Goal: Register for event/course

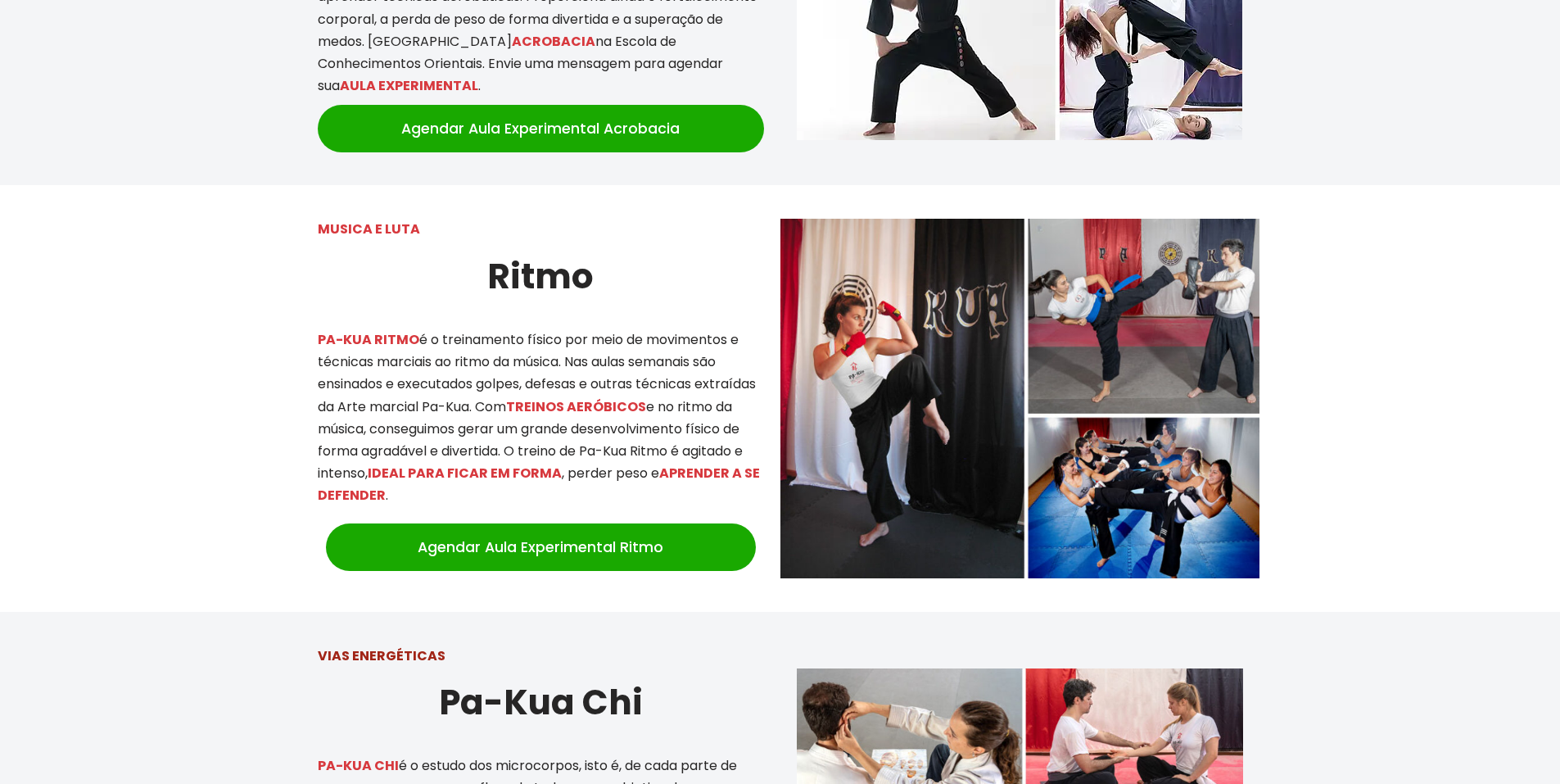
scroll to position [3249, 0]
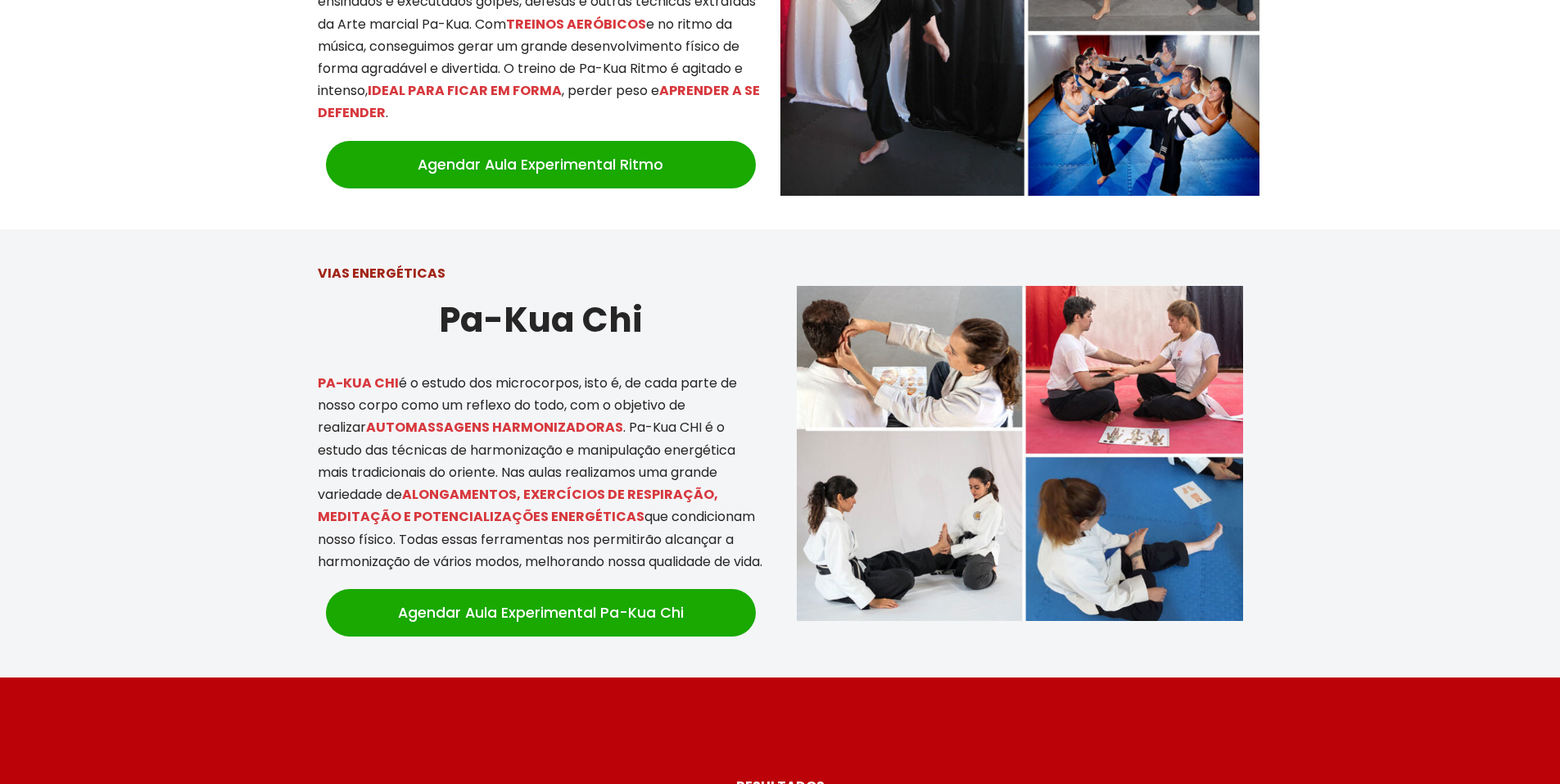
drag, startPoint x: 387, startPoint y: 411, endPoint x: 764, endPoint y: 547, distance: 400.8
click at [764, 547] on p "PA-KUA CHI é o estudo dos microcorpos, isto é, de cada parte de nosso corpo com…" at bounding box center [541, 472] width 447 height 200
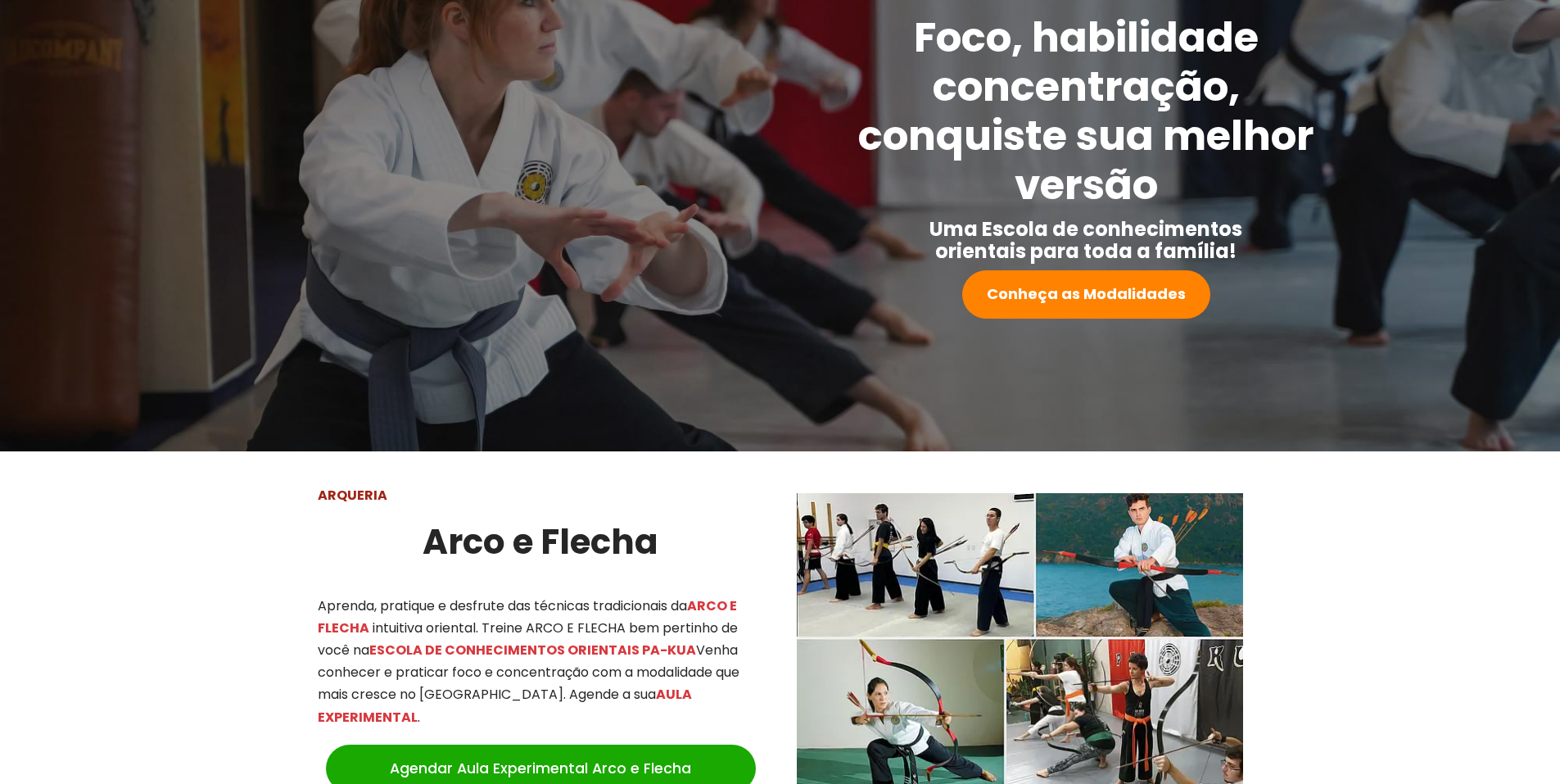
scroll to position [0, 0]
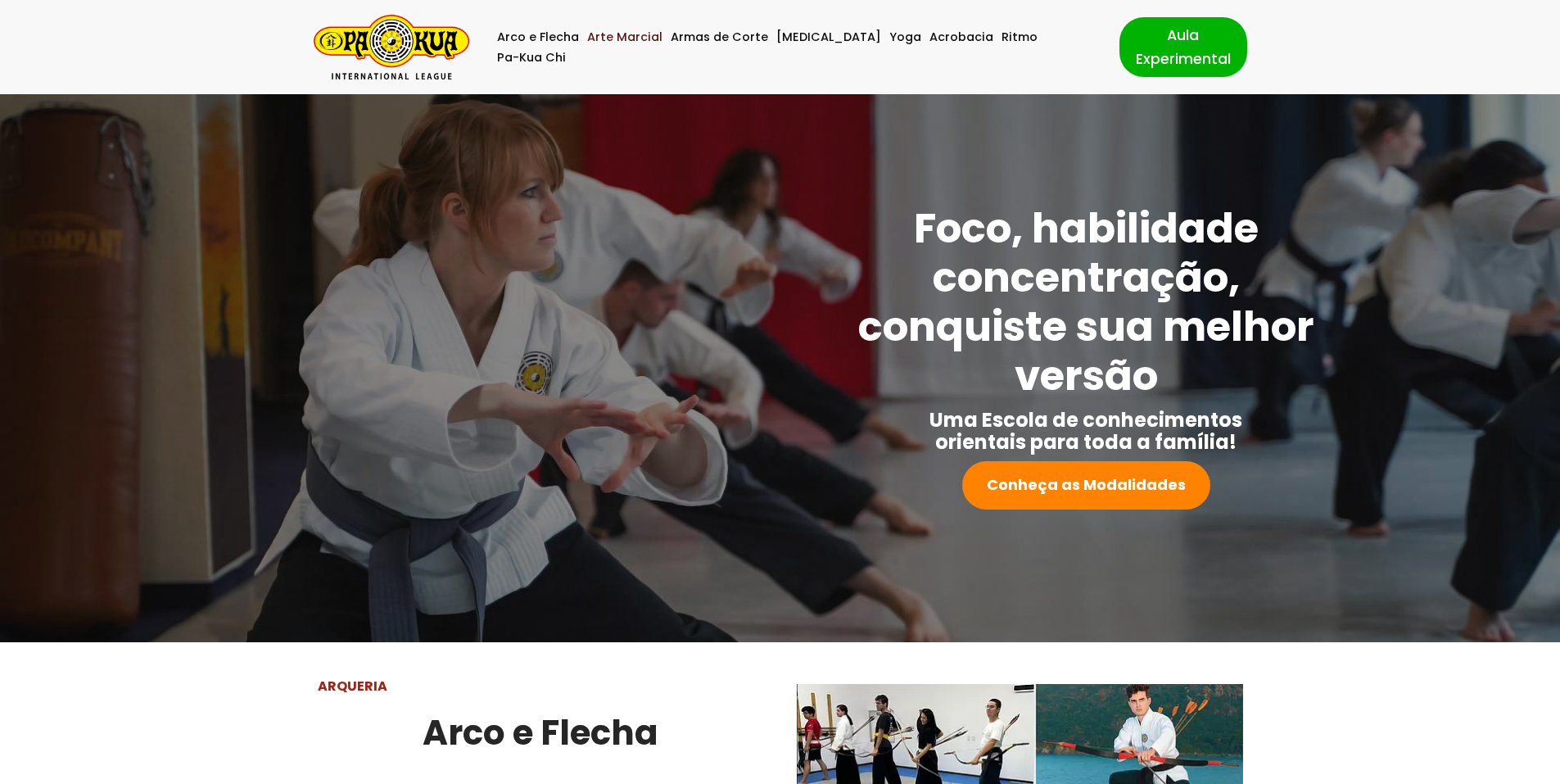
click at [624, 44] on link "Arte Marcial" at bounding box center [625, 37] width 76 height 21
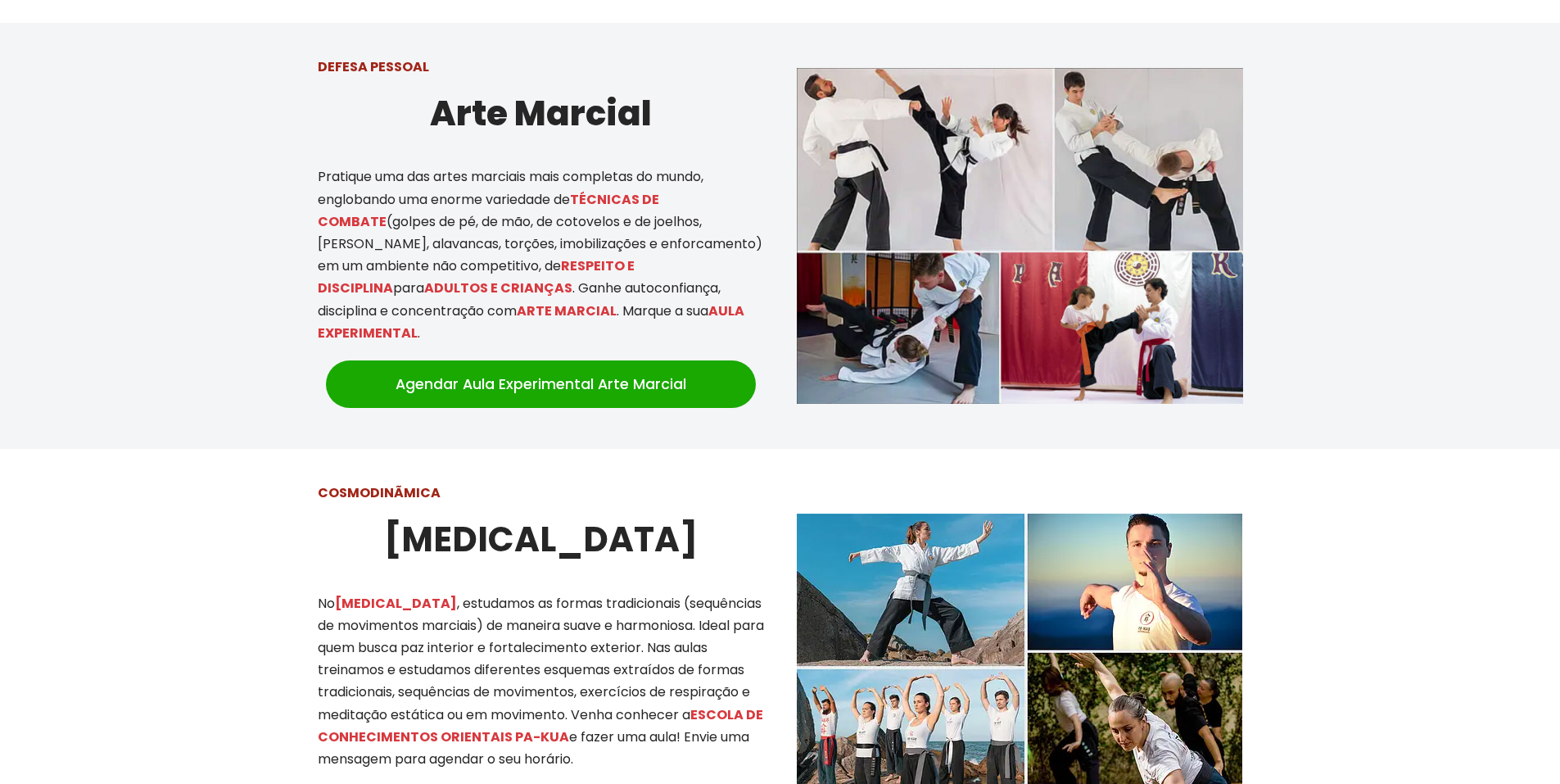
scroll to position [1005, 0]
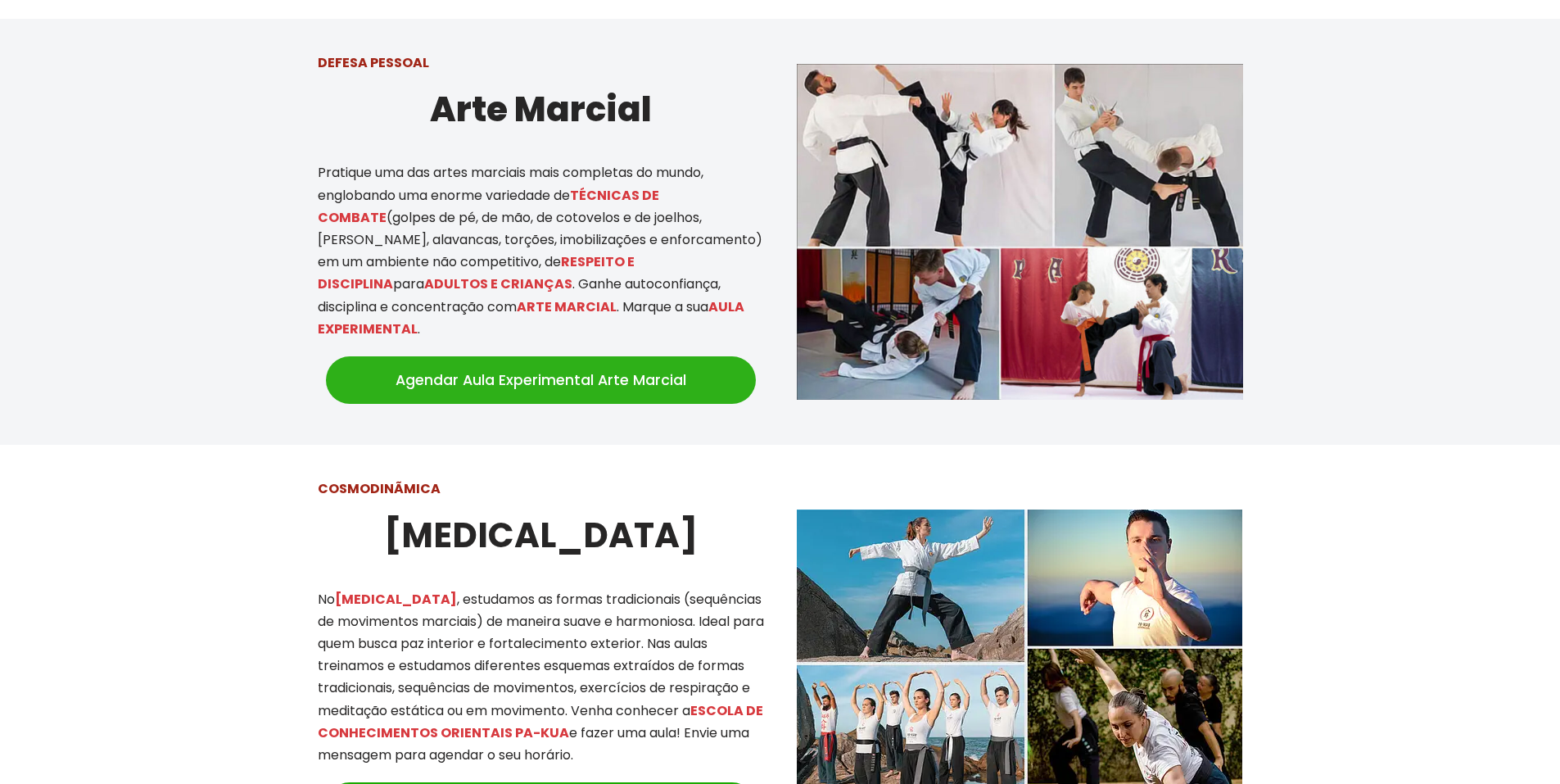
click at [602, 364] on link "Agendar Aula Experimental Arte Marcial" at bounding box center [541, 379] width 430 height 48
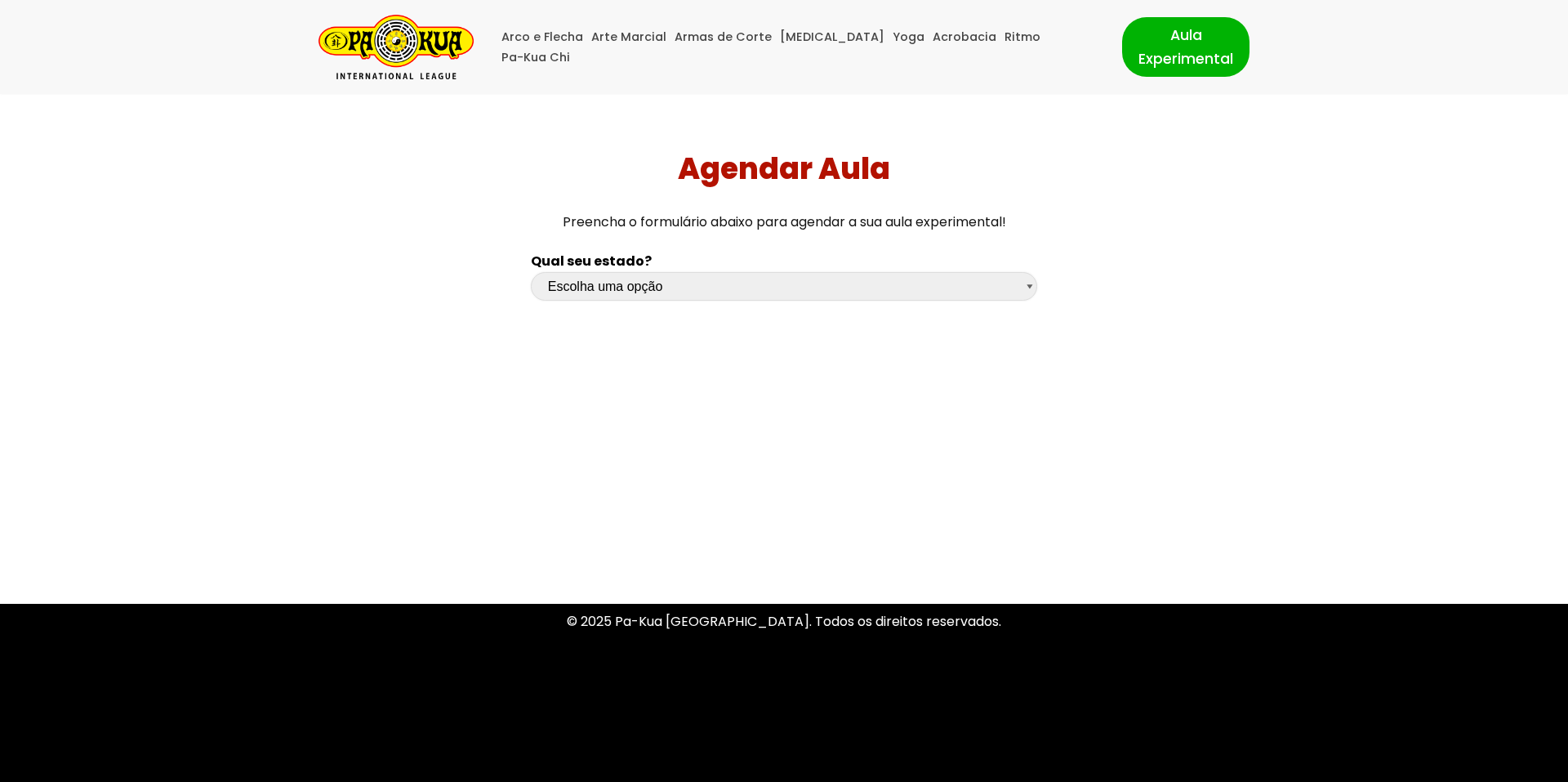
click at [618, 285] on select "Escolha uma opção [GEOGRAPHIC_DATA] [GEOGRAPHIC_DATA] [GEOGRAPHIC_DATA] [GEOGRA…" at bounding box center [784, 286] width 507 height 29
select select "sp"
click at [531, 272] on select "Escolha uma opção [GEOGRAPHIC_DATA] [GEOGRAPHIC_DATA] [GEOGRAPHIC_DATA] [GEOGRA…" at bounding box center [784, 286] width 507 height 29
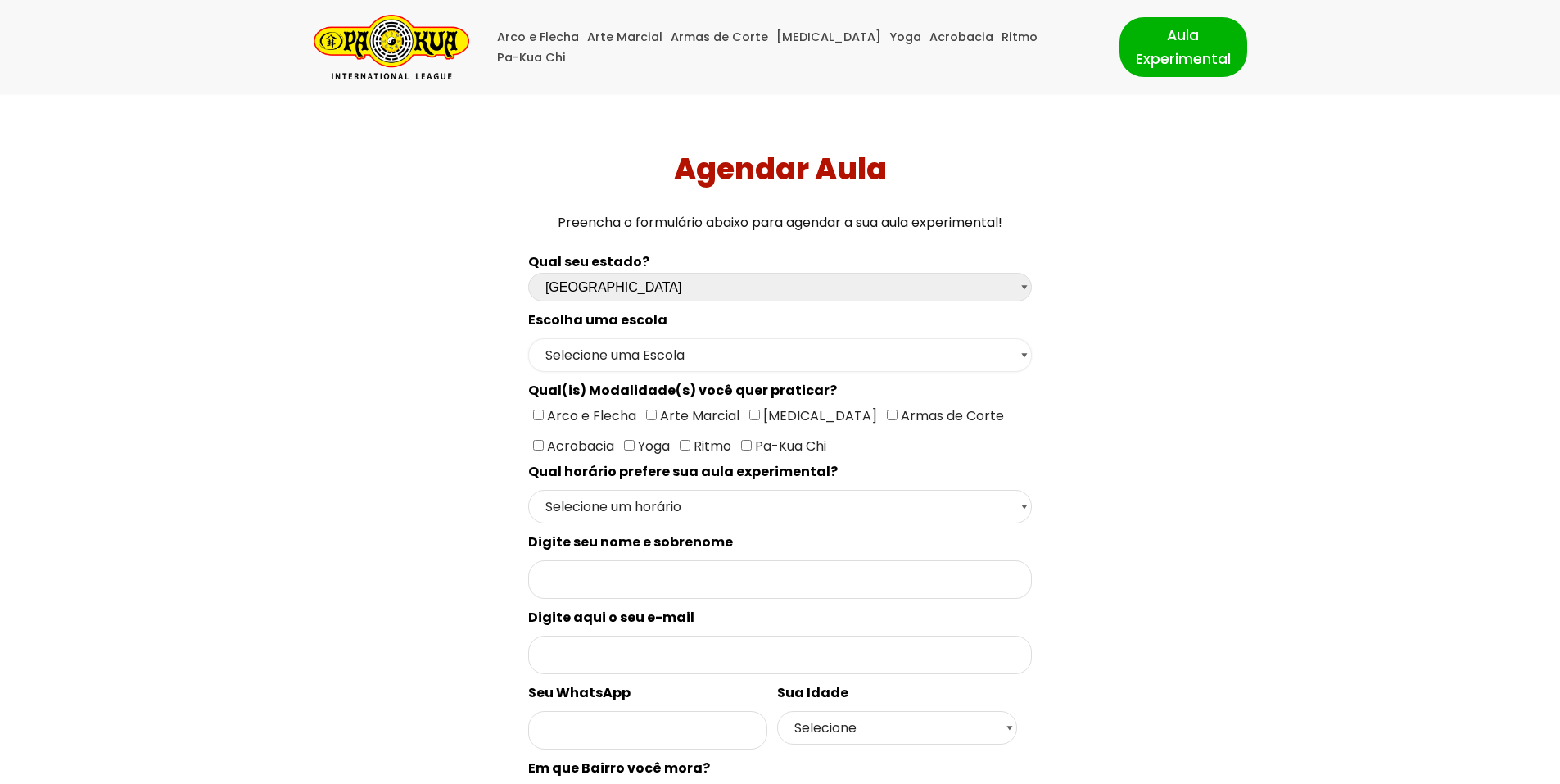
click at [682, 347] on select "Selecione uma Escola [GEOGRAPHIC_DATA] - Escola [GEOGRAPHIC_DATA] - [GEOGRAPHIC…" at bounding box center [780, 355] width 504 height 34
select select "[GEOGRAPHIC_DATA] - [GEOGRAPHIC_DATA]"
click at [529, 338] on select "Selecione uma Escola [GEOGRAPHIC_DATA] - Escola [GEOGRAPHIC_DATA] - [GEOGRAPHIC…" at bounding box center [780, 355] width 504 height 34
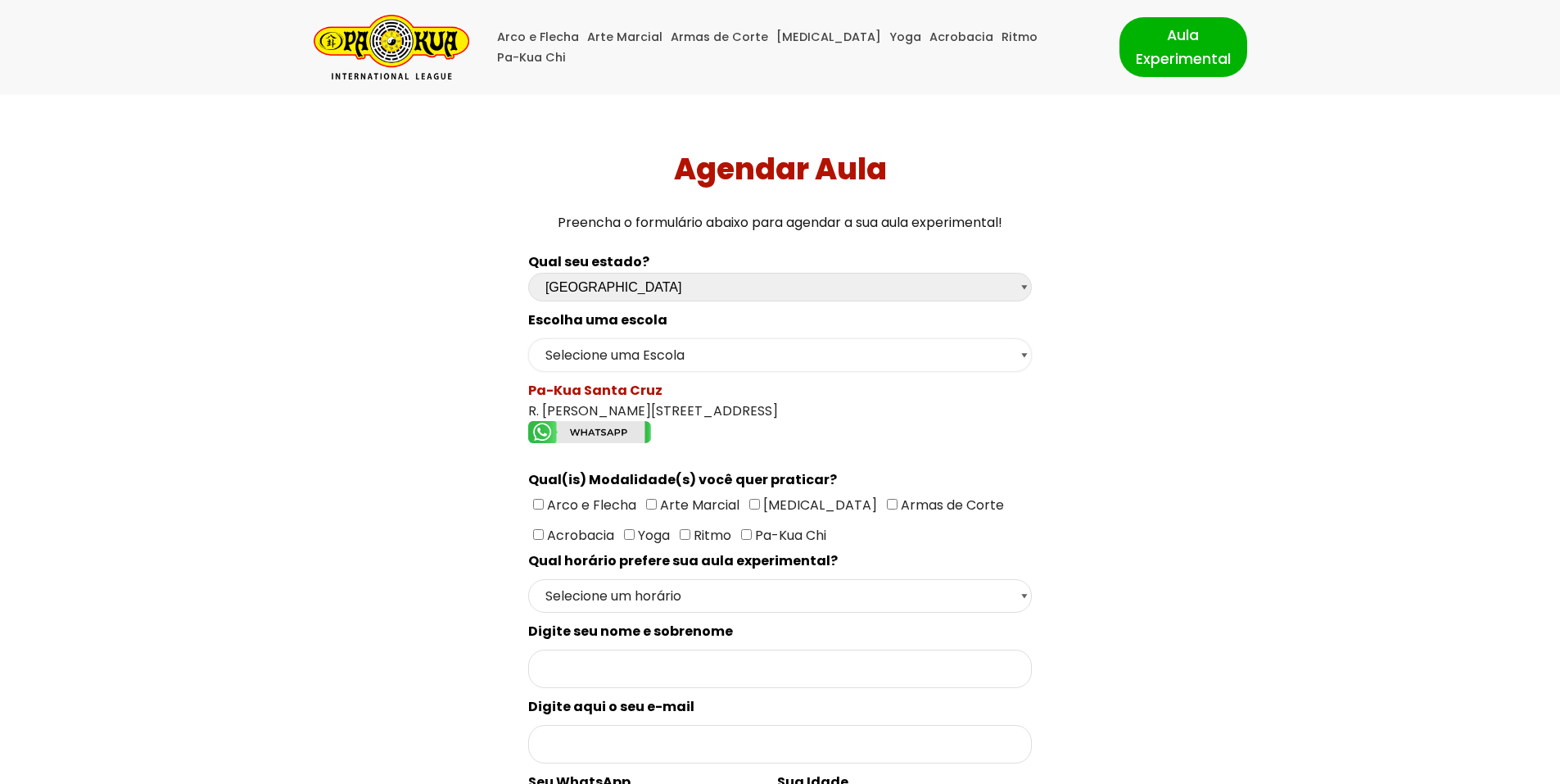
scroll to position [191, 0]
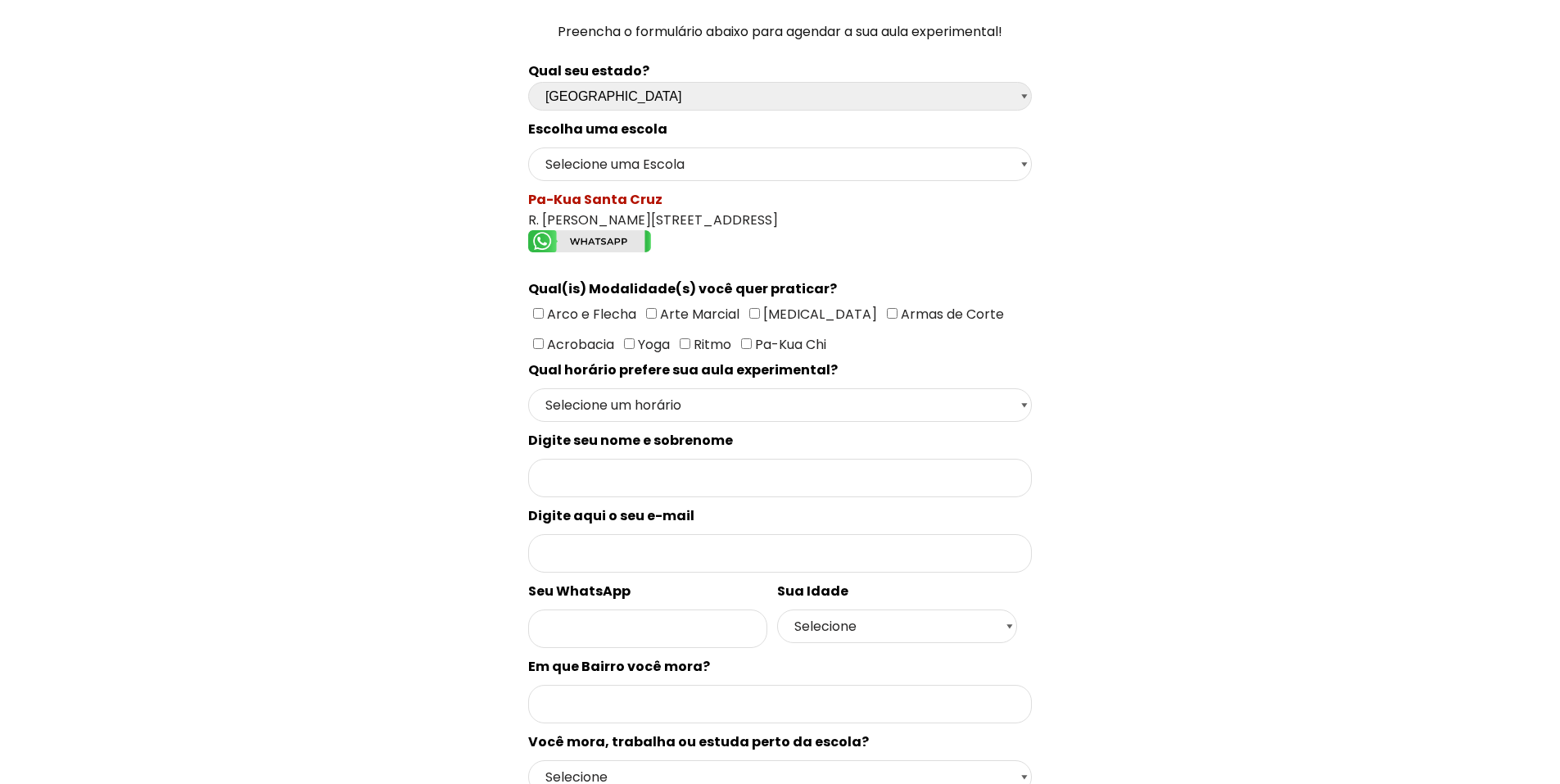
click at [647, 311] on input"] "Arte Marcial" at bounding box center [651, 312] width 10 height 10
checkbox input"] "true"
click at [737, 402] on select "Selecione um horário Manhã Tarde Noite" at bounding box center [780, 405] width 504 height 34
select select "Noite"
click at [529, 388] on select "Selecione um horário Manhã Tarde Noite" at bounding box center [780, 405] width 504 height 34
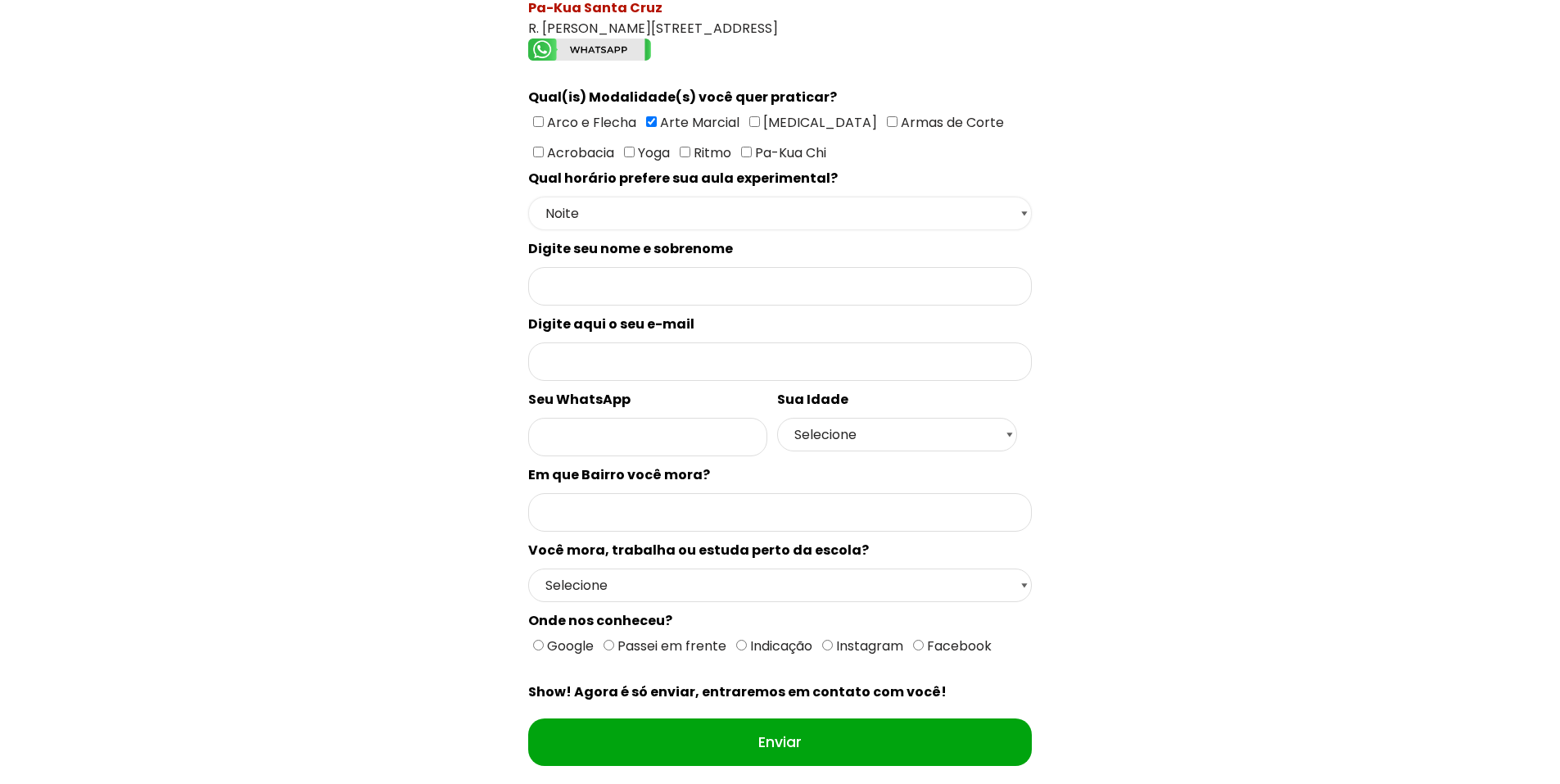
scroll to position [573, 0]
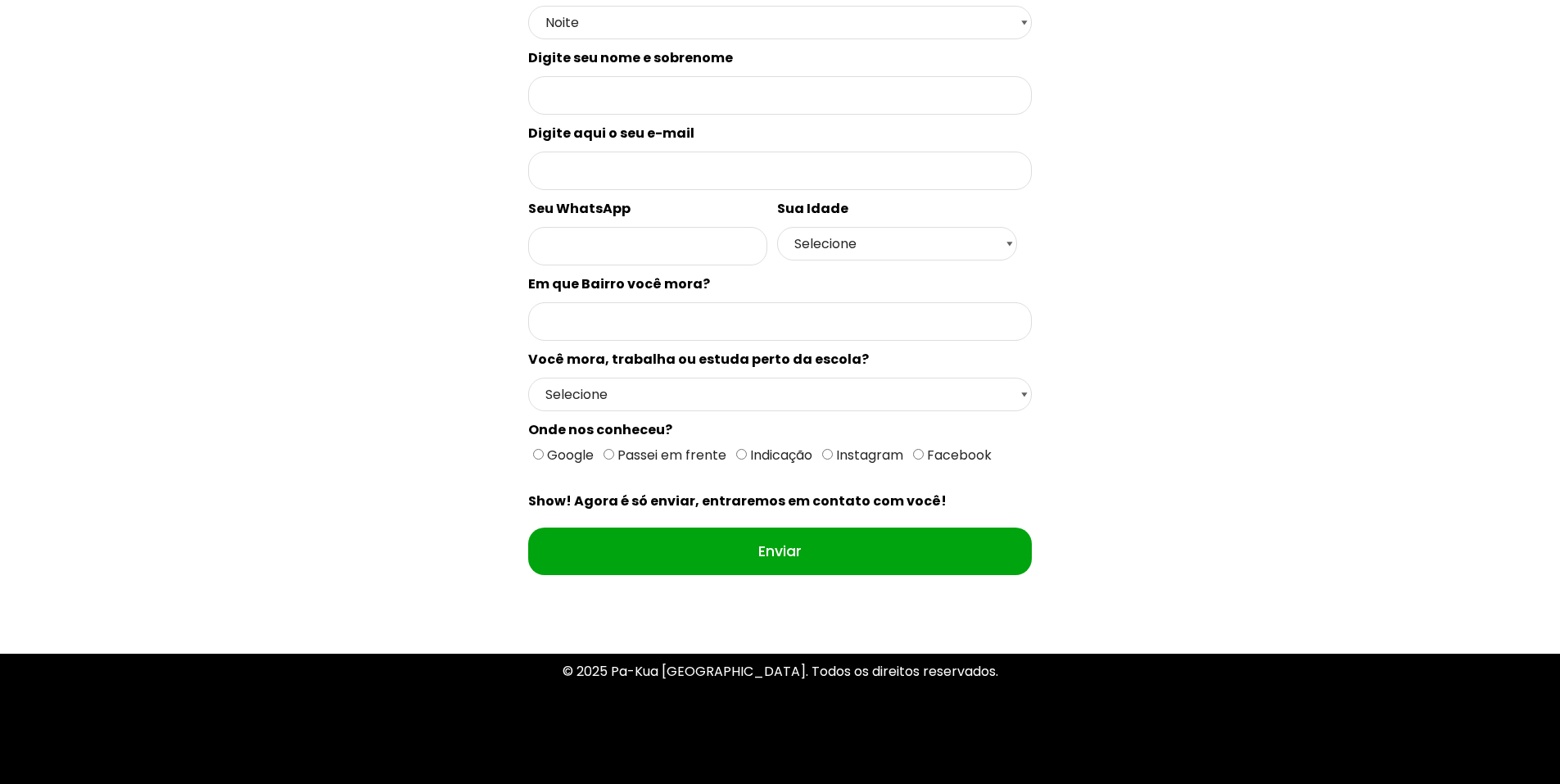
drag, startPoint x: 536, startPoint y: 454, endPoint x: 632, endPoint y: 455, distance: 96.0
click at [536, 452] on input "Google" at bounding box center [538, 453] width 10 height 10
radio input "true"
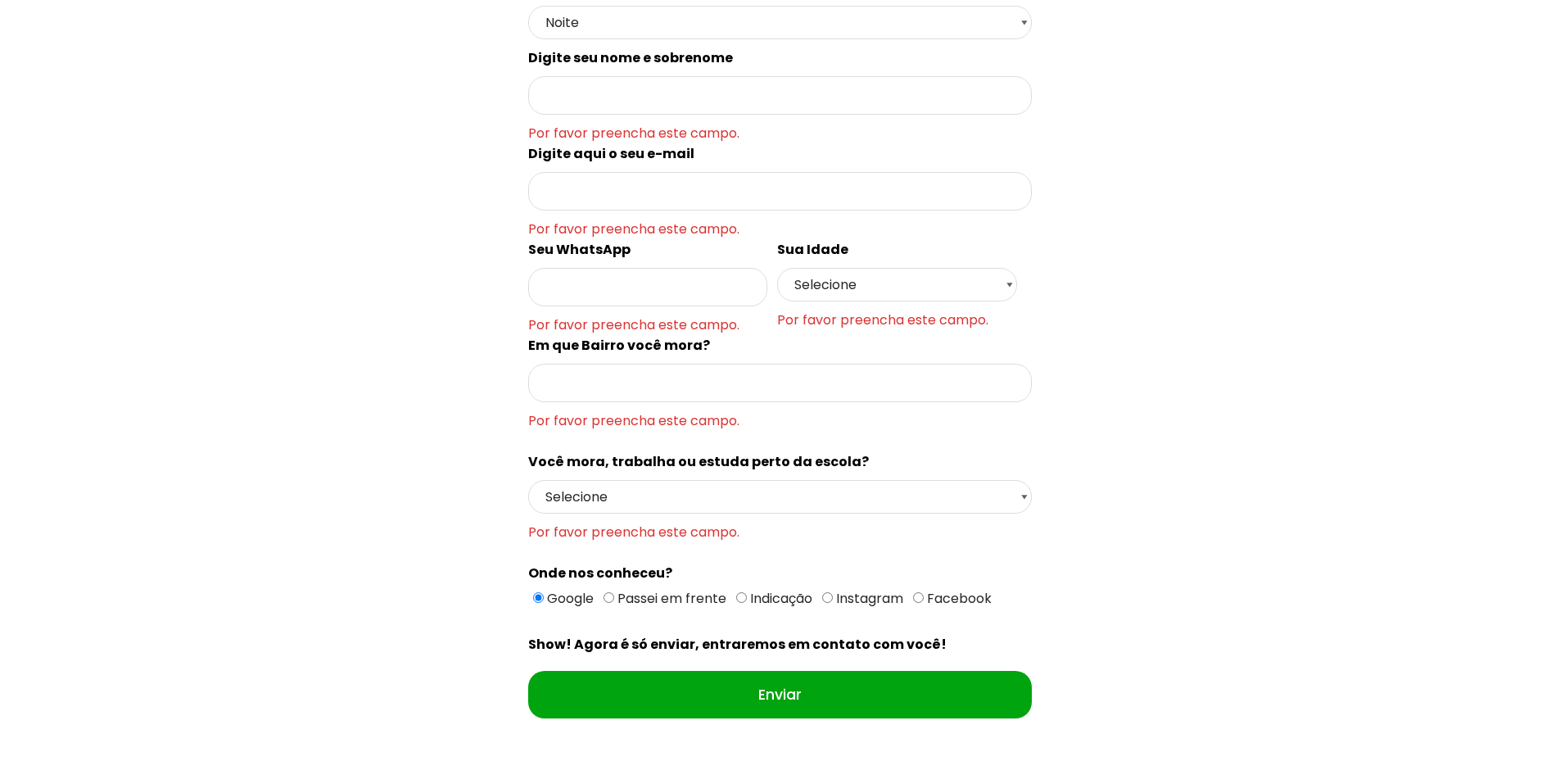
scroll to position [382, 0]
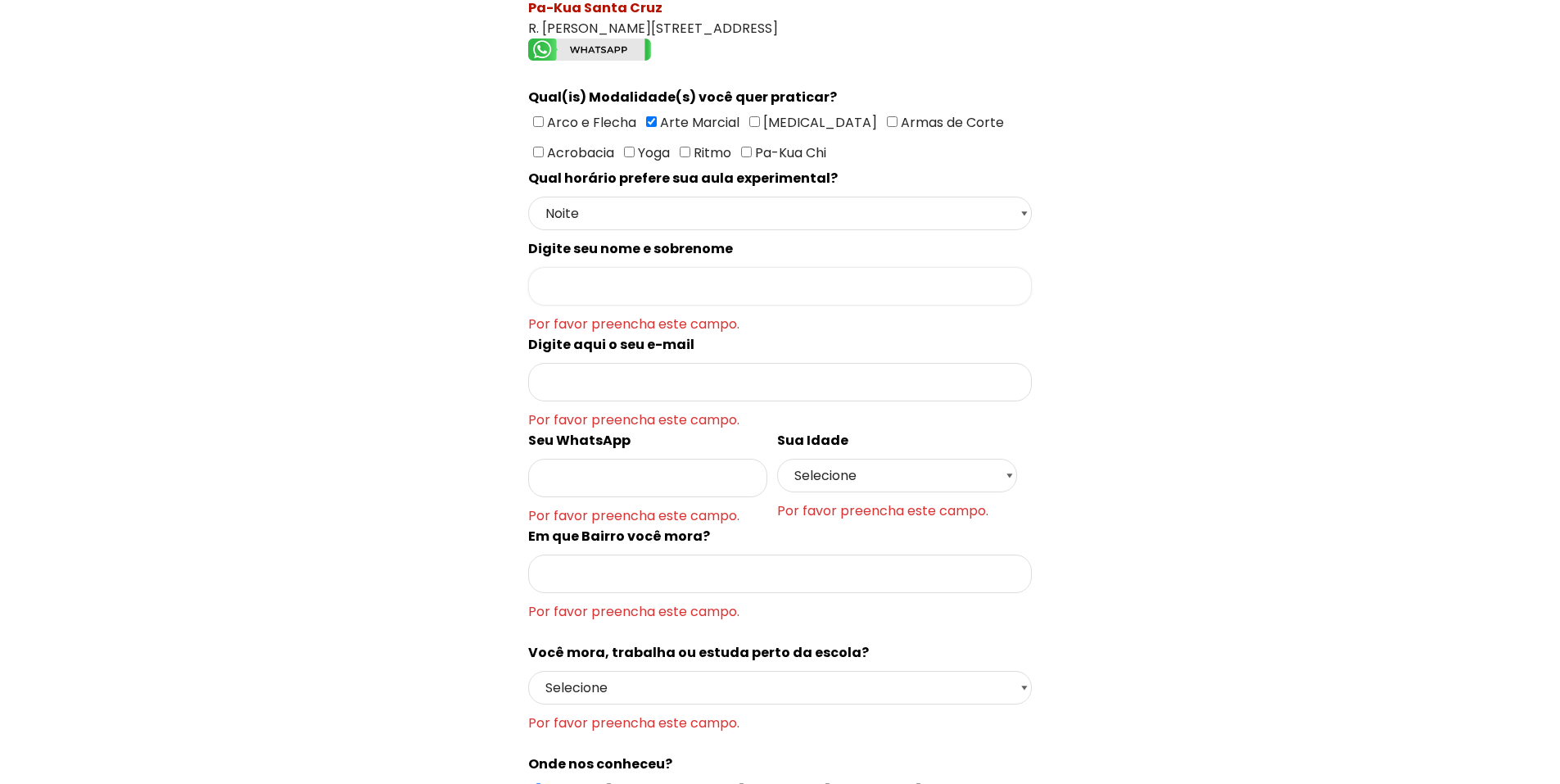
click at [629, 282] on input "Formulário de contacto" at bounding box center [780, 285] width 504 height 38
type input "[PERSON_NAME]"
type input "[EMAIL_ADDRESS][DOMAIN_NAME]"
type input "Brás"
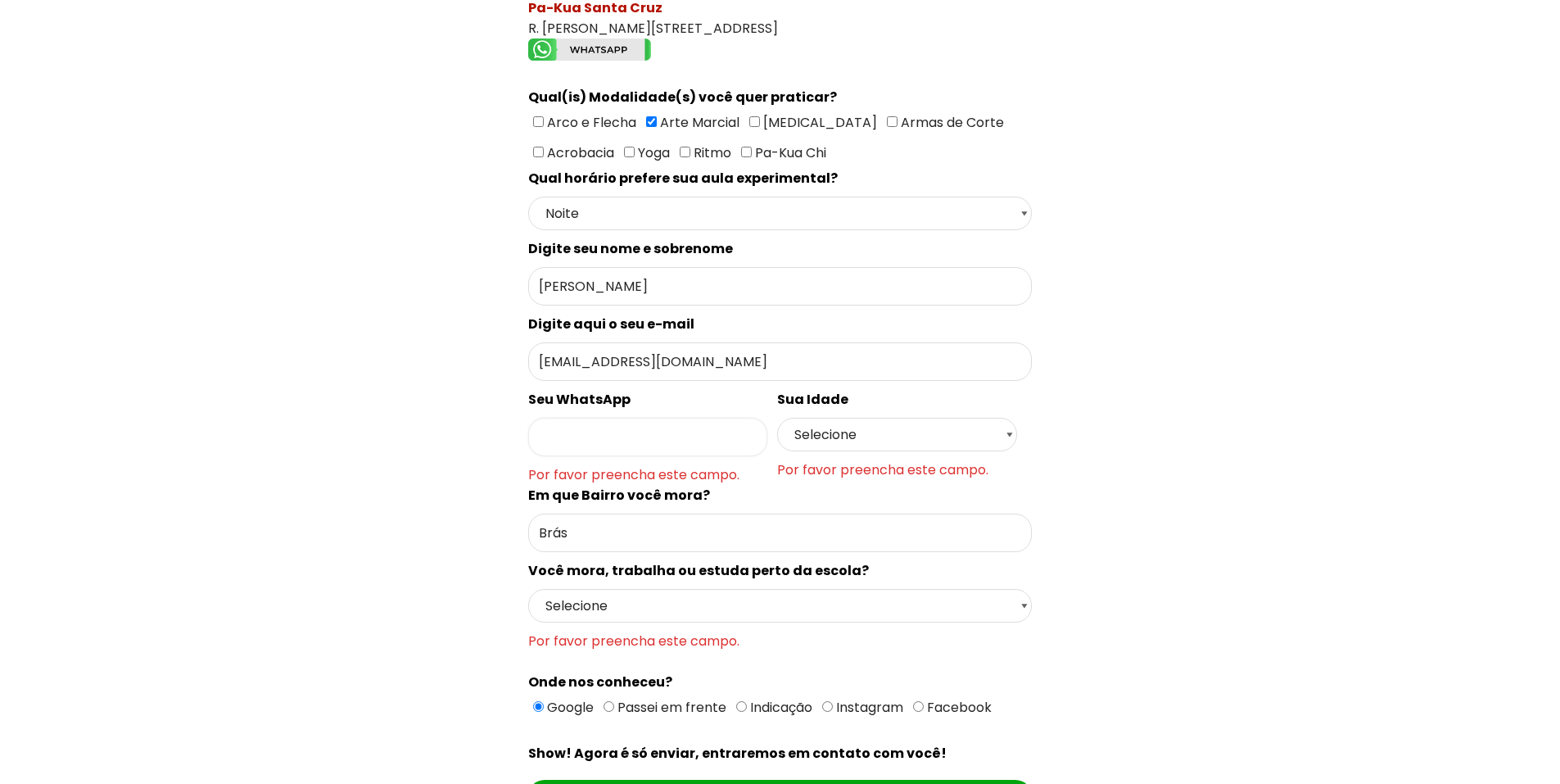
click at [655, 437] on input "Formulário de contacto" at bounding box center [648, 436] width 240 height 38
click at [893, 434] on select "Selecione 18 19 20 21 22 23 24 25 26 27 28 29 30 31 32 33 34 35 36 37 38 39 40 …" at bounding box center [897, 434] width 240 height 34
select select "48"
click at [778, 418] on select "Selecione 18 19 20 21 22 23 24 25 26 27 28 29 30 31 32 33 34 35 36 37 38 39 40 …" at bounding box center [897, 434] width 240 height 34
click at [611, 441] on input "Formulário de contacto" at bounding box center [648, 436] width 240 height 38
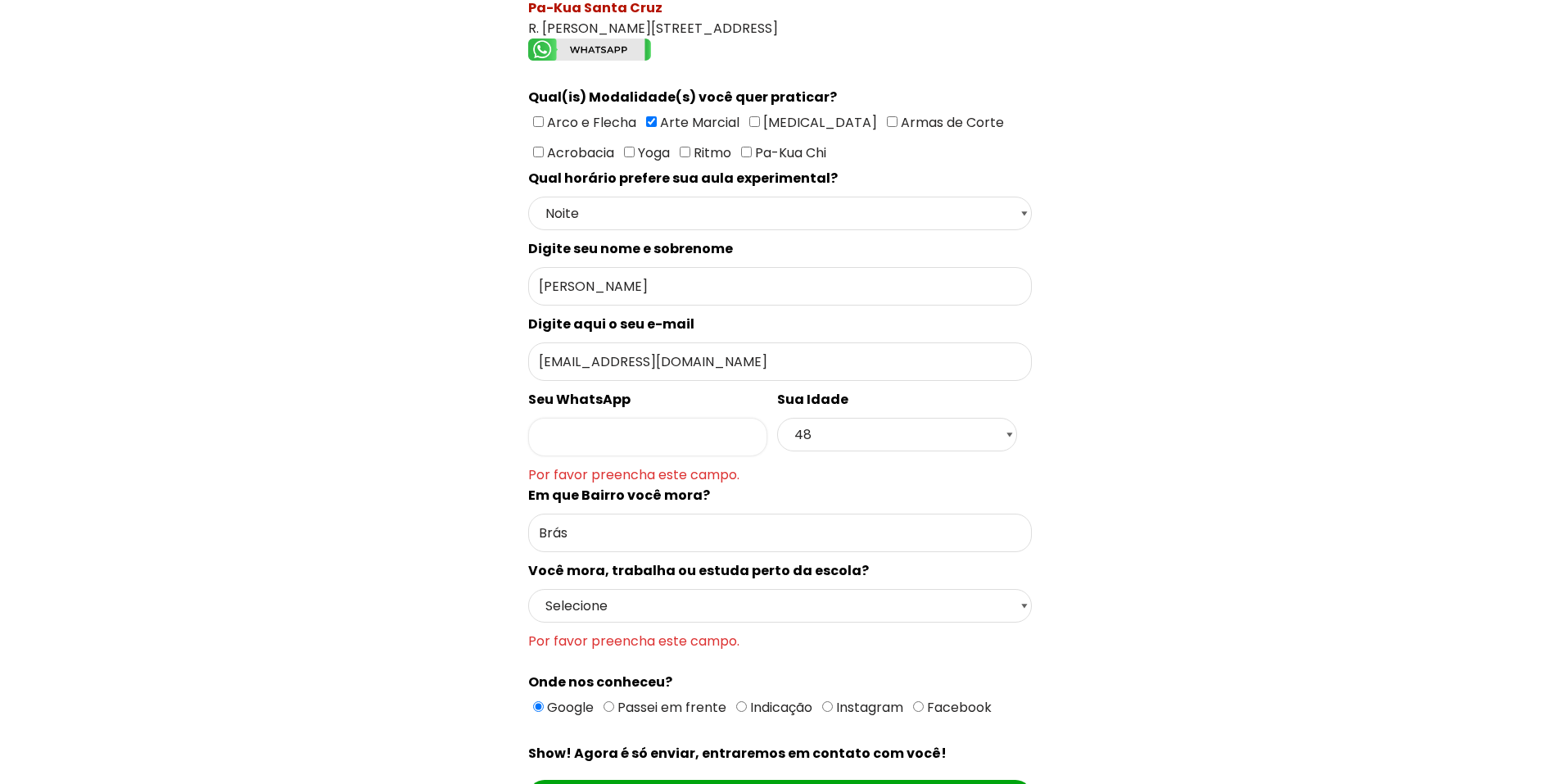
scroll to position [573, 0]
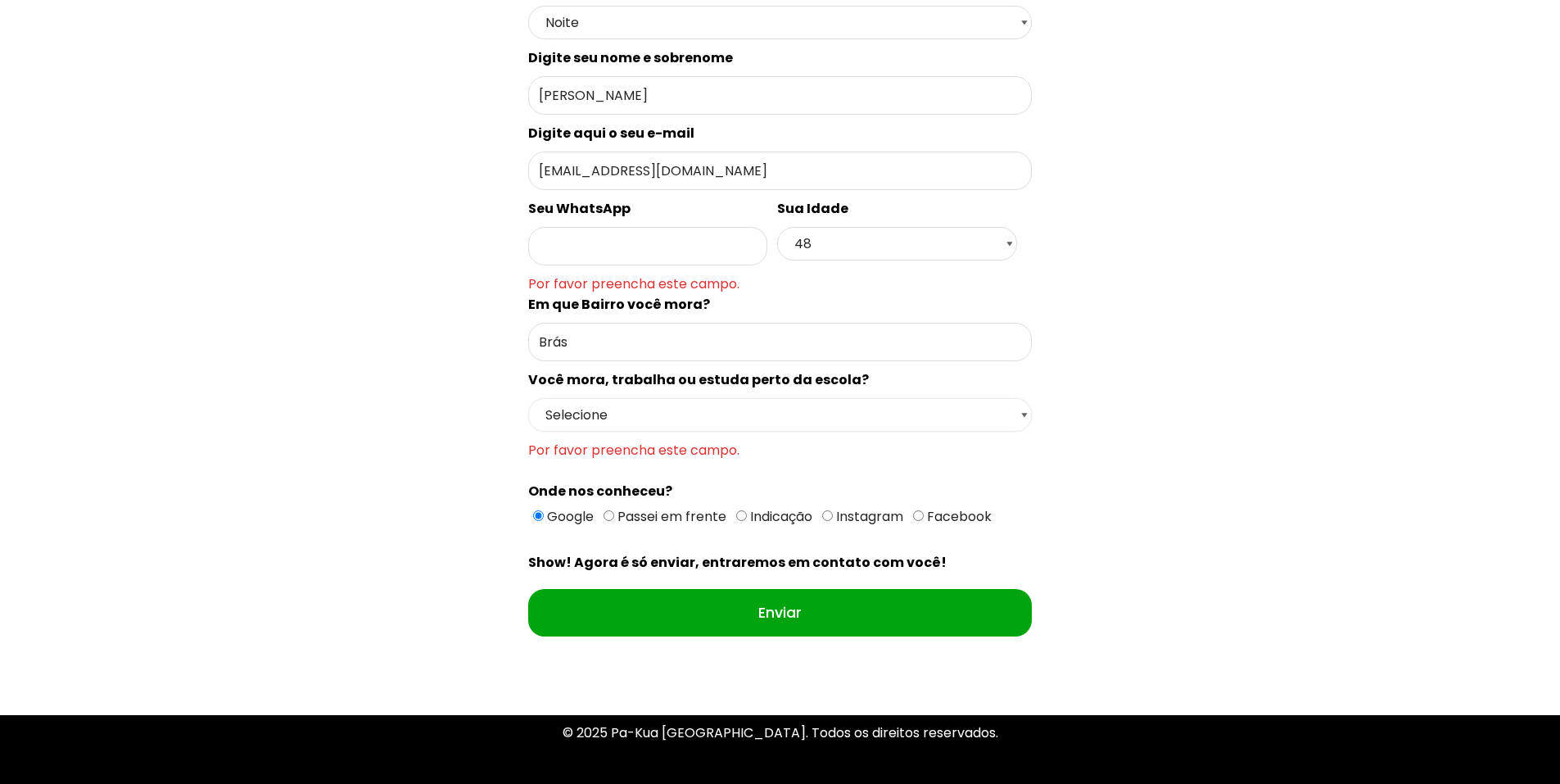
click at [758, 413] on select "Selecione Moro Perto Trabalho Perto Estudo Perto Passo Perto" at bounding box center [780, 415] width 504 height 34
click at [771, 415] on select "Selecione Moro Perto Trabalho Perto Estudo Perto Passo Perto" at bounding box center [780, 415] width 504 height 34
select select "Passo Perto"
click at [529, 398] on select "Selecione Moro Perto Trabalho Perto Estudo Perto Passo Perto" at bounding box center [780, 415] width 504 height 34
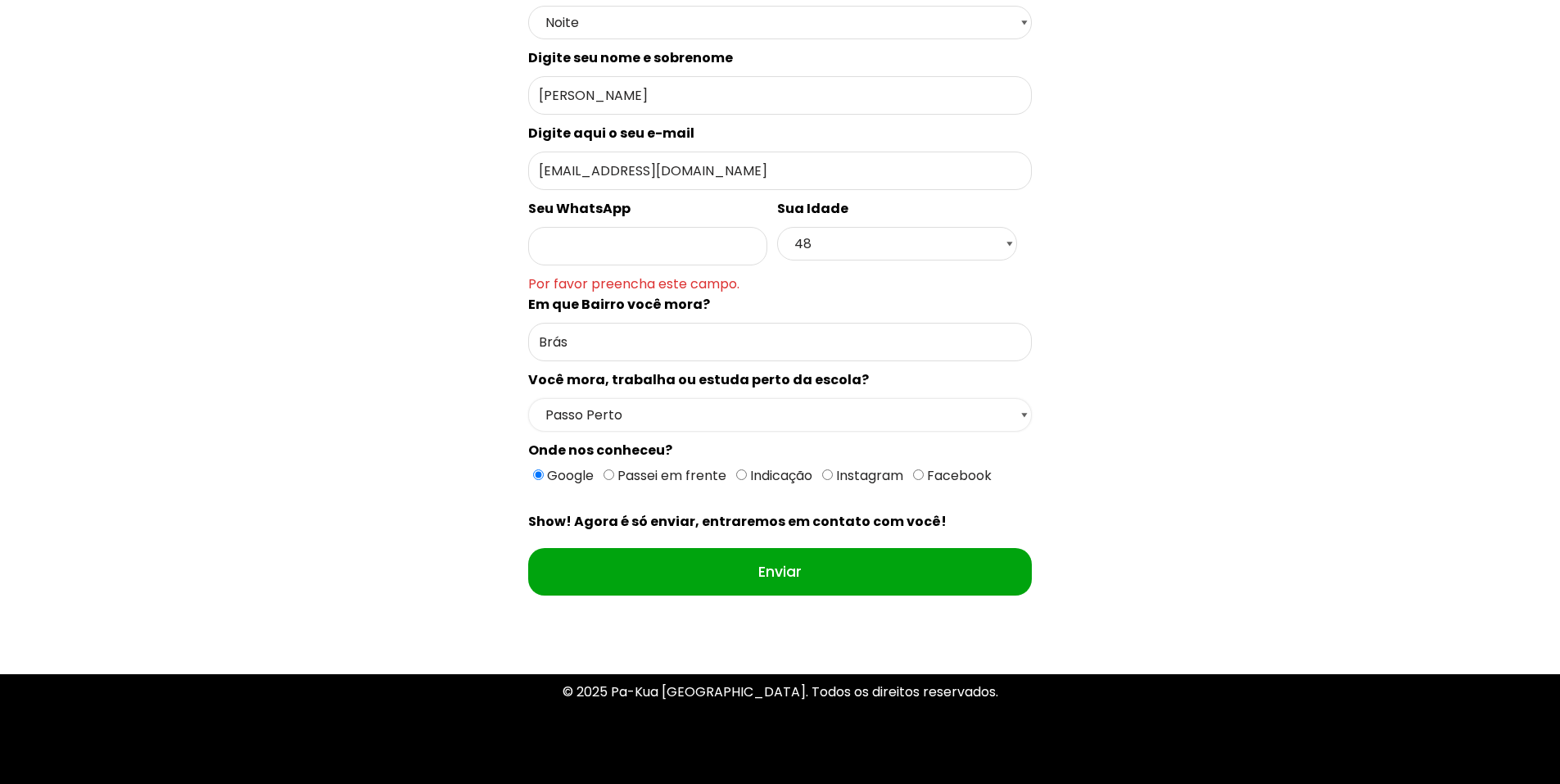
click at [627, 410] on select "Selecione Moro Perto Trabalho Perto Estudo Perto Passo Perto" at bounding box center [780, 415] width 504 height 34
click at [603, 248] on input "Formulário de contacto" at bounding box center [648, 245] width 240 height 38
type input "11982999666"
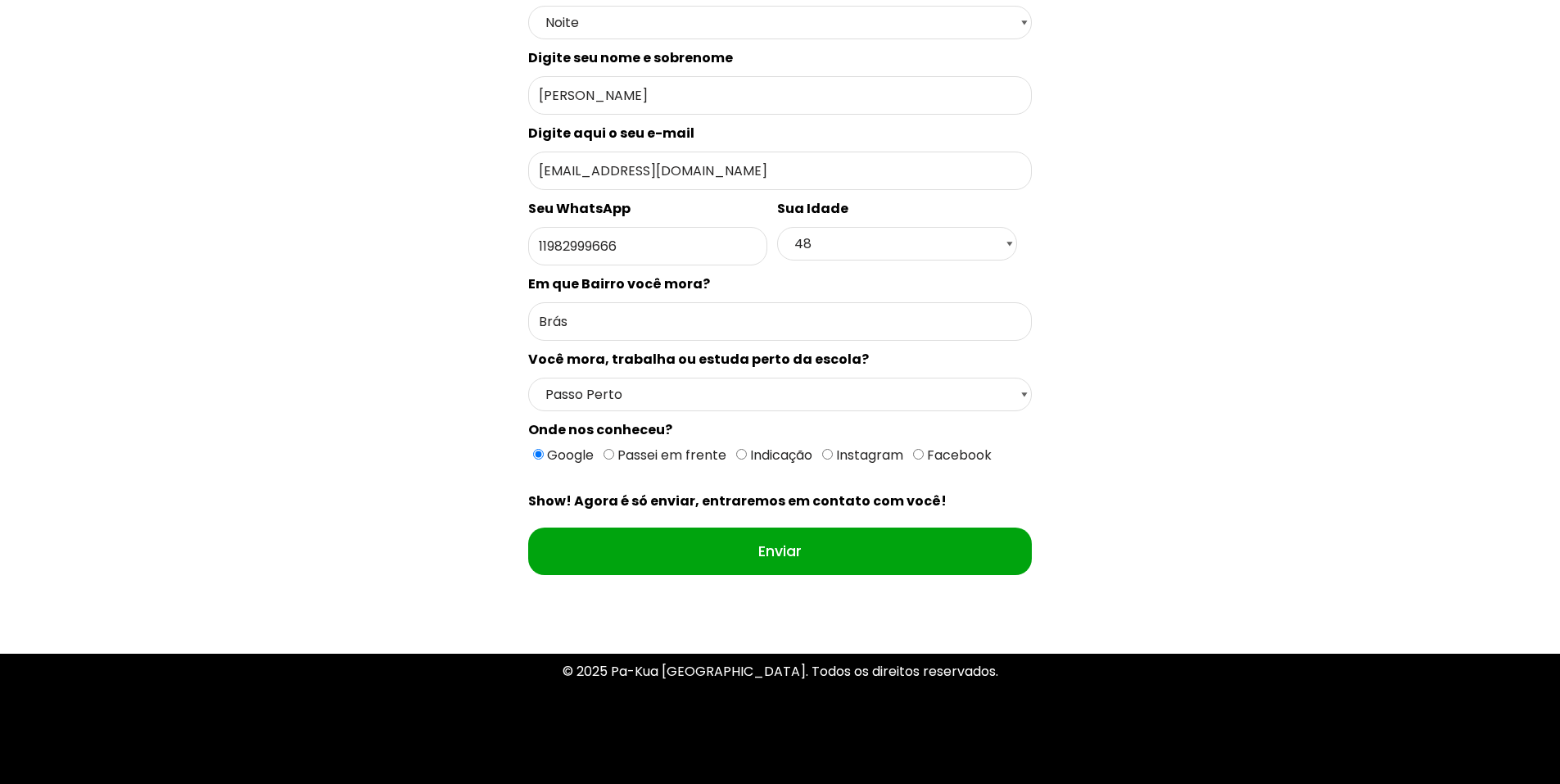
click at [1208, 329] on div "Qual seu estado? Escolha uma opção [GEOGRAPHIC_DATA] [GEOGRAPHIC_DATA] [GEOGRAP…" at bounding box center [780, 143] width 1093 height 948
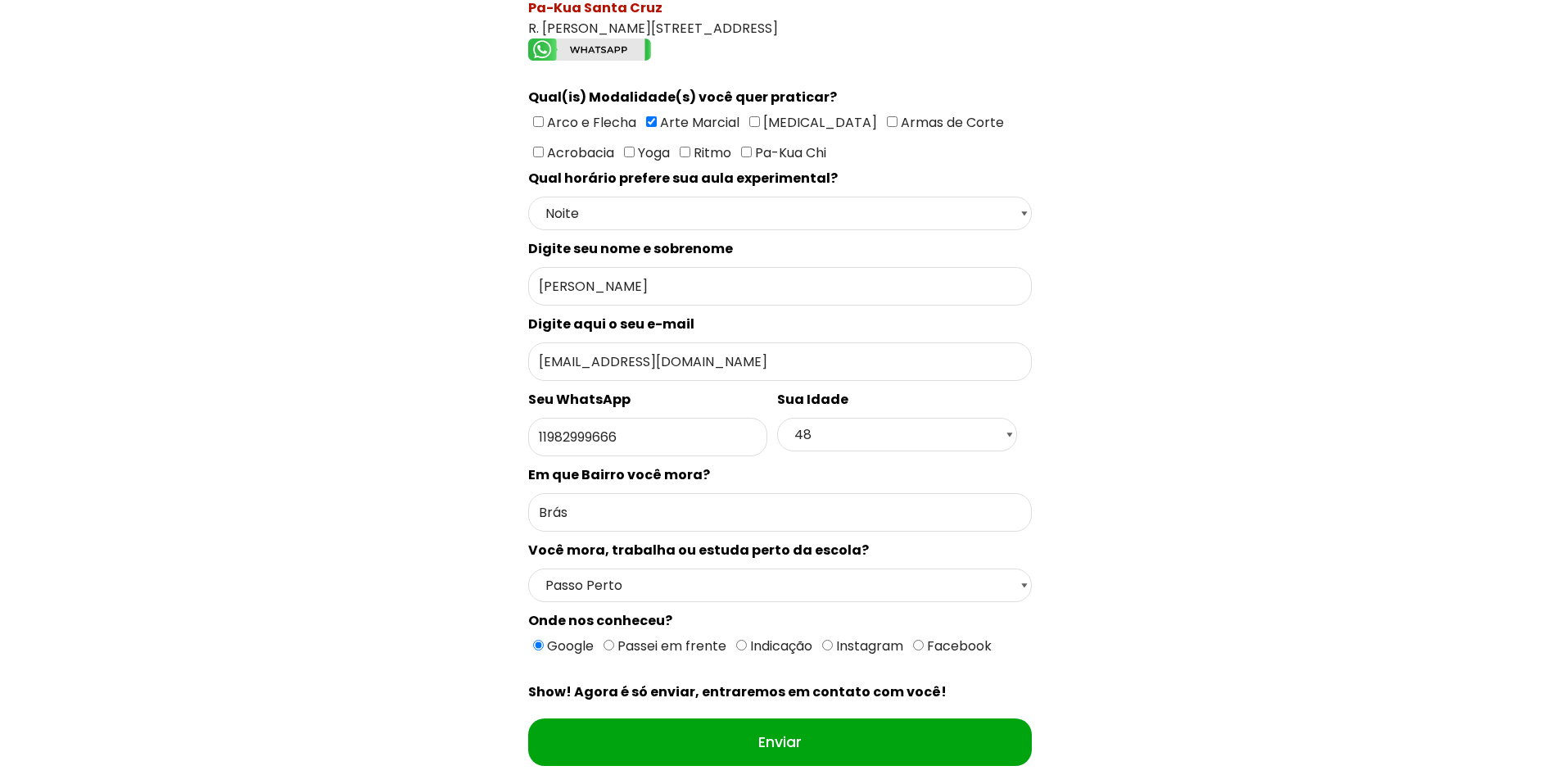
scroll to position [191, 0]
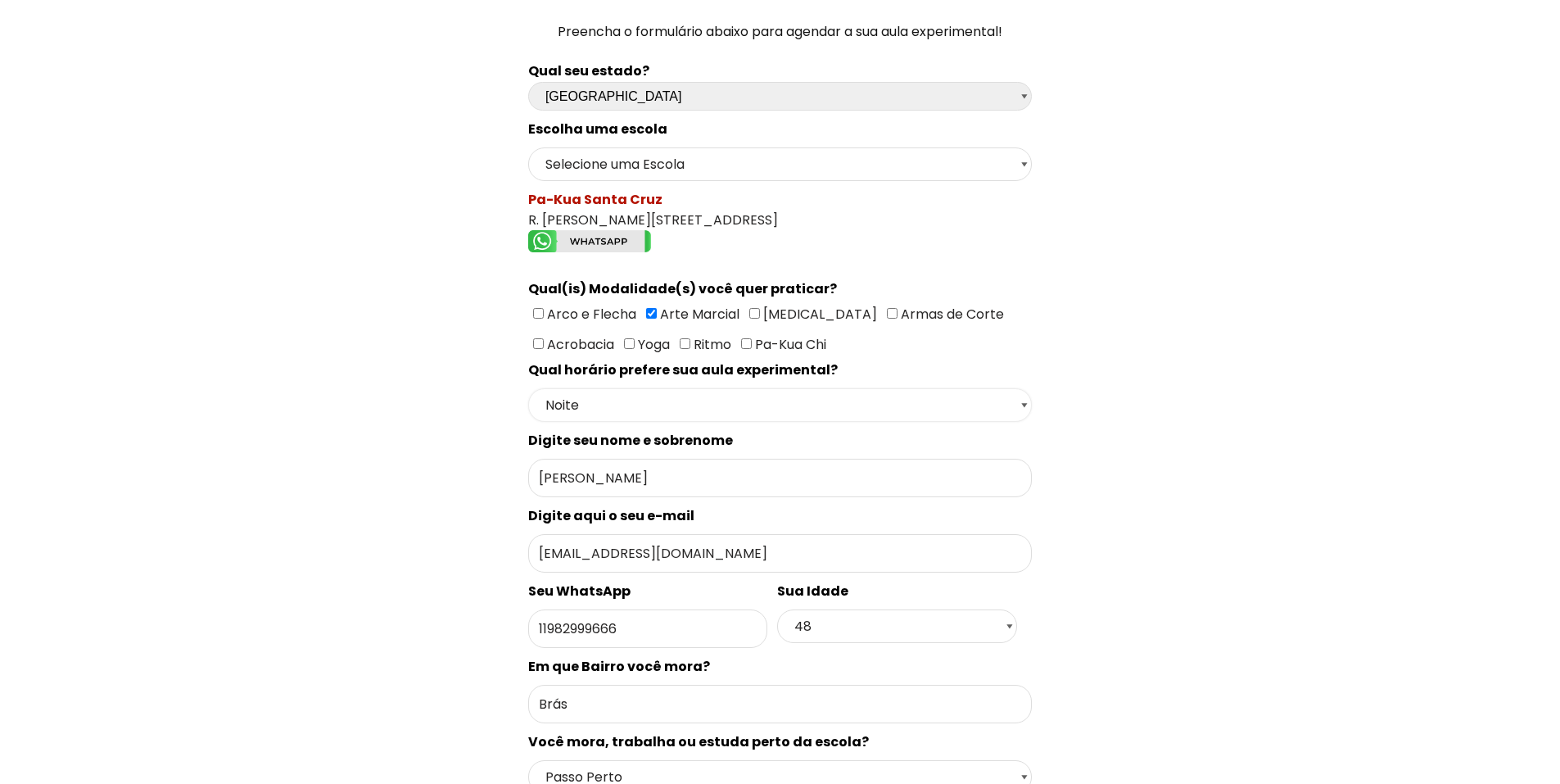
click at [901, 410] on select "Selecione um horário Manhã Tarde Noite" at bounding box center [780, 405] width 504 height 34
click at [1311, 638] on div "Qual seu estado? Escolha uma opção [GEOGRAPHIC_DATA] [GEOGRAPHIC_DATA] [GEOGRAP…" at bounding box center [780, 525] width 1093 height 948
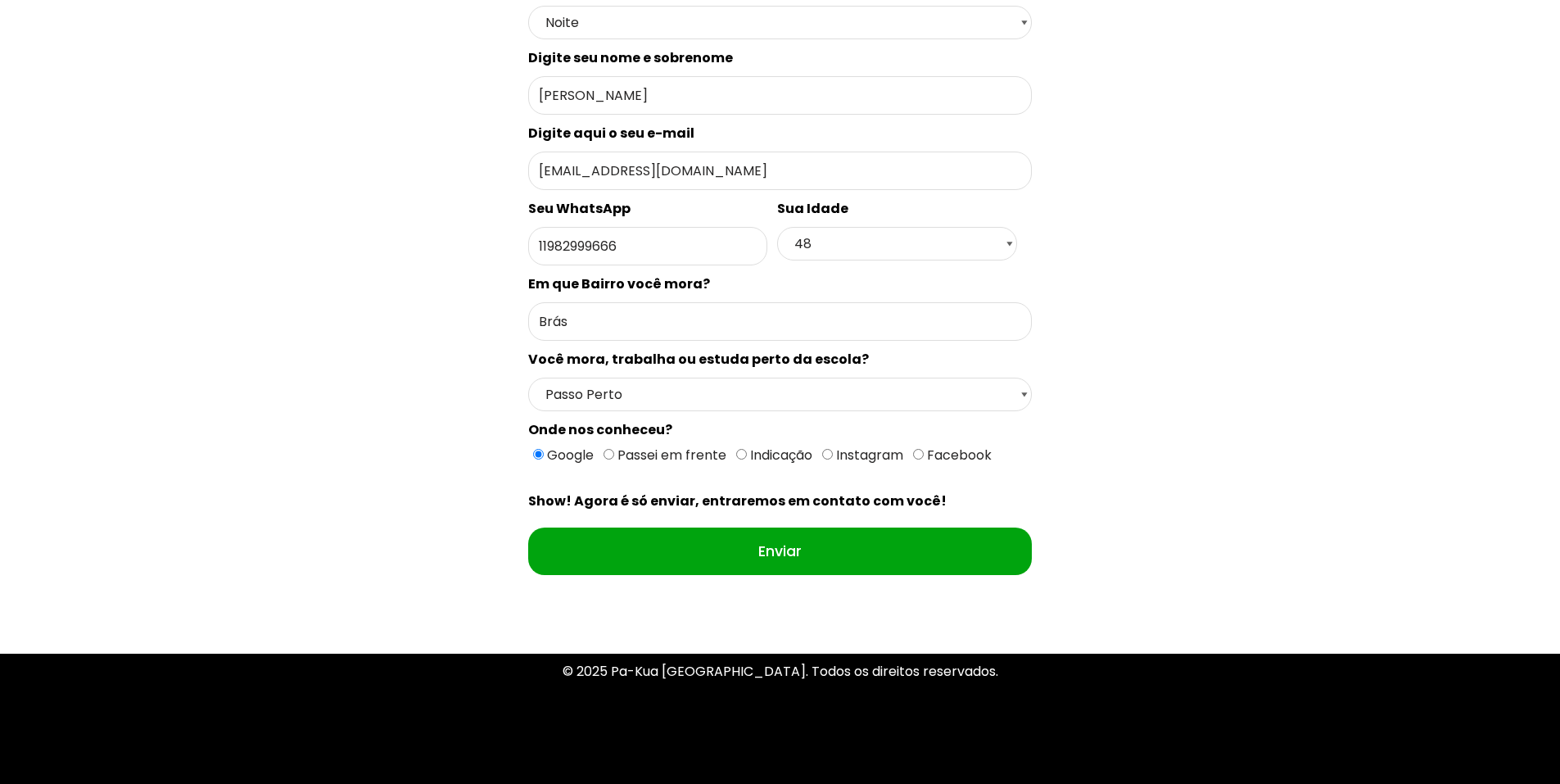
scroll to position [622, 0]
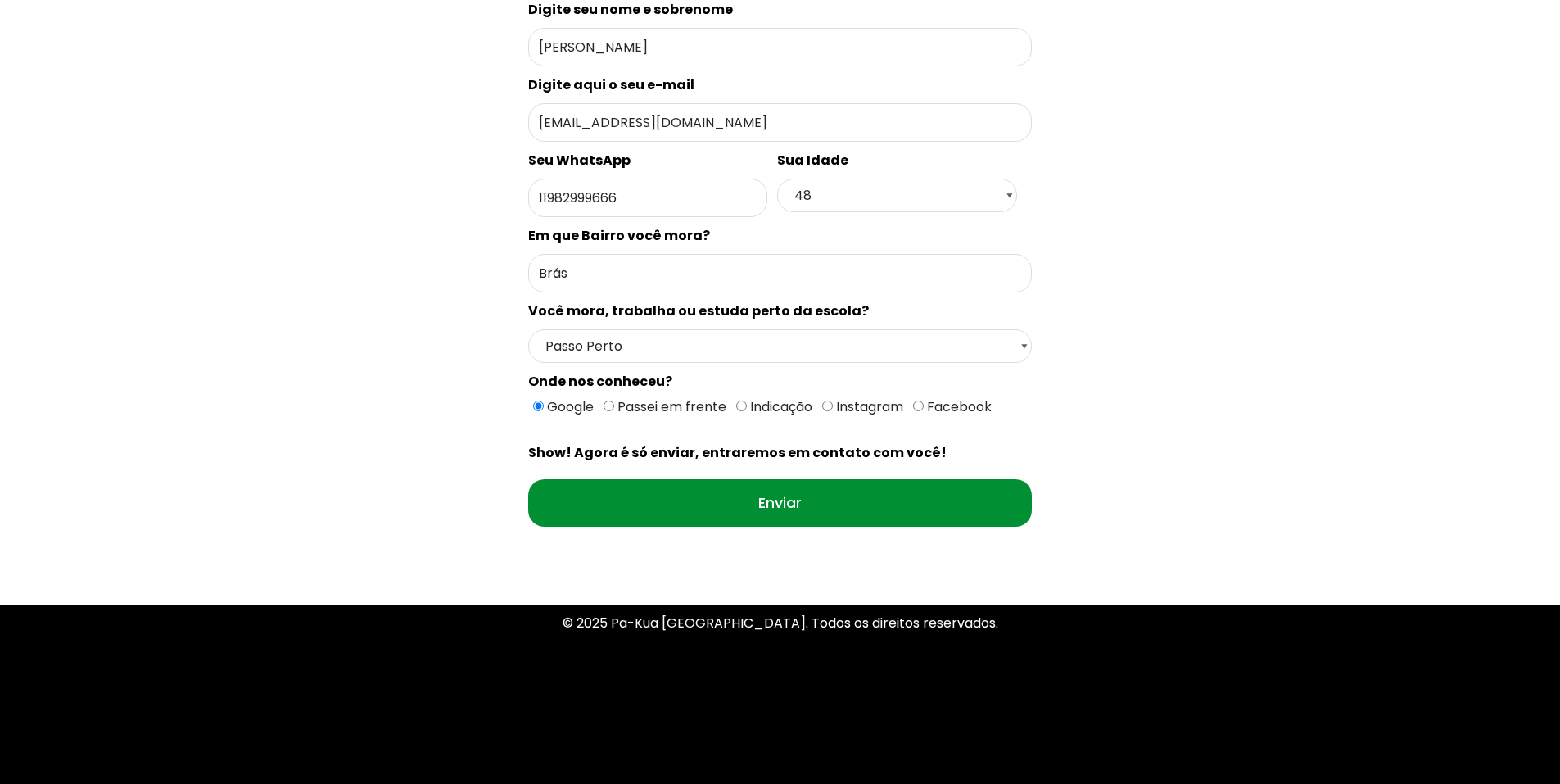
click at [760, 508] on input "Enviar" at bounding box center [780, 502] width 504 height 48
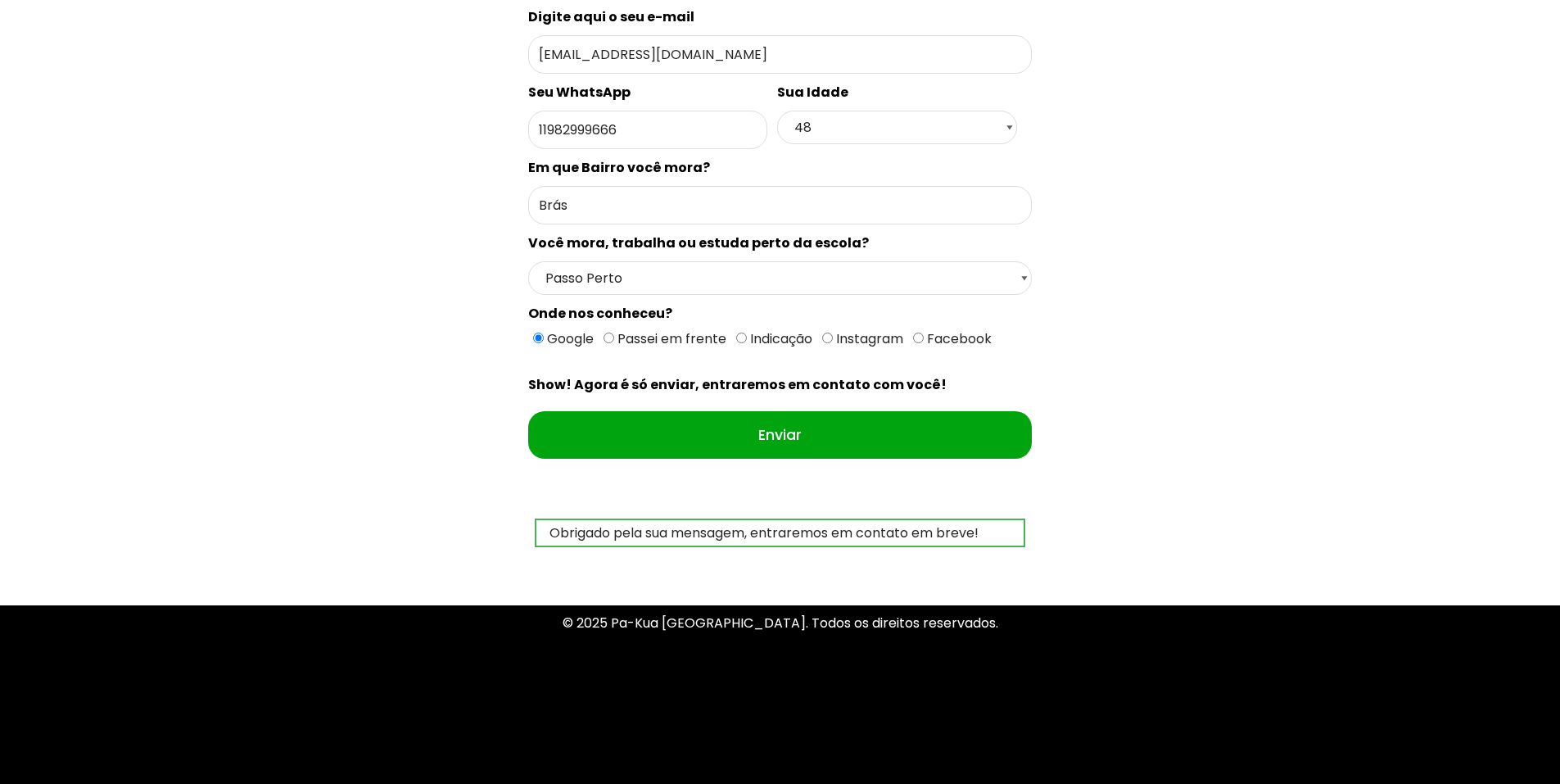
scroll to position [0, 0]
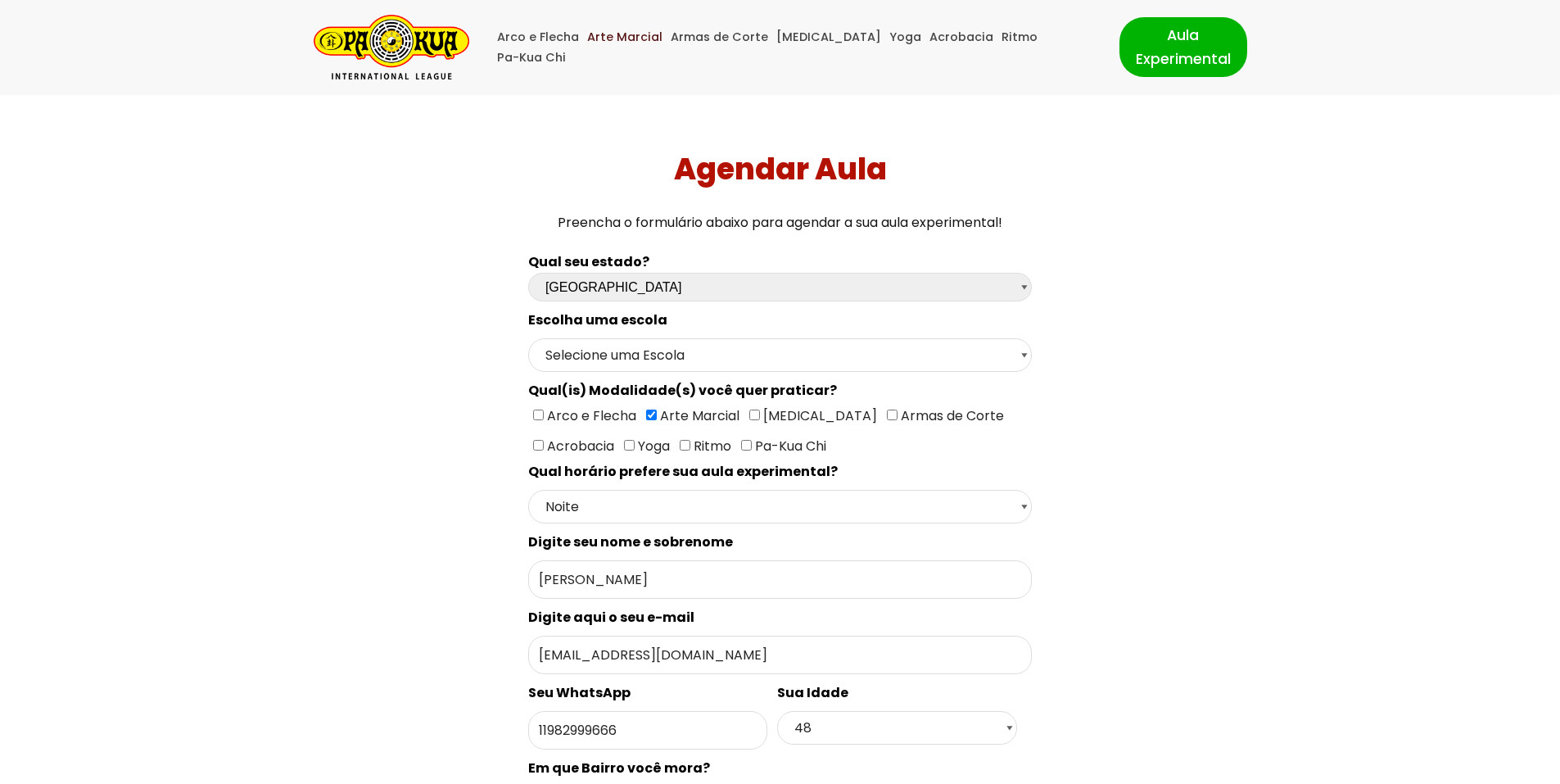
click at [638, 48] on link "Arte Marcial" at bounding box center [625, 37] width 76 height 21
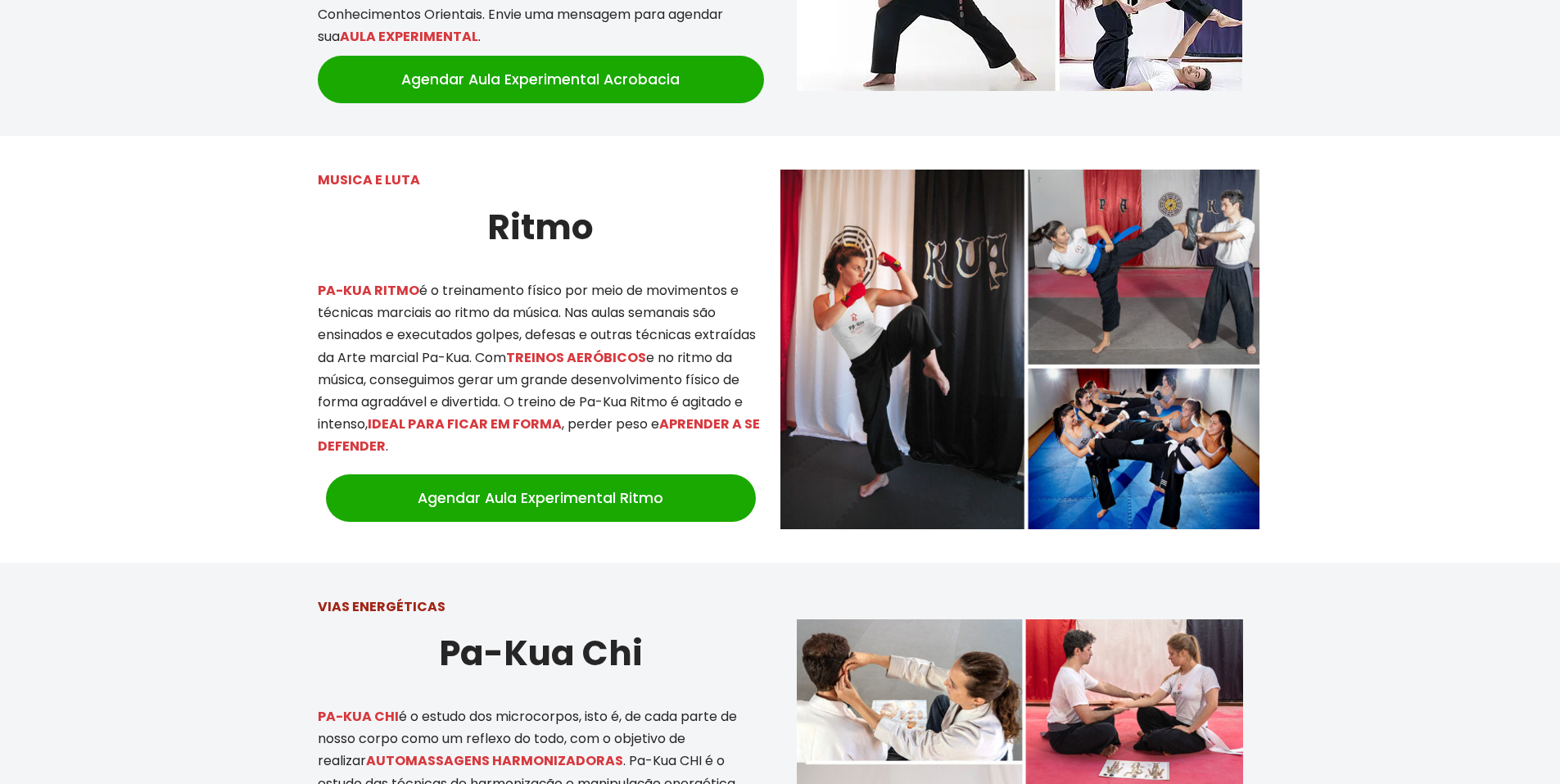
scroll to position [3107, 0]
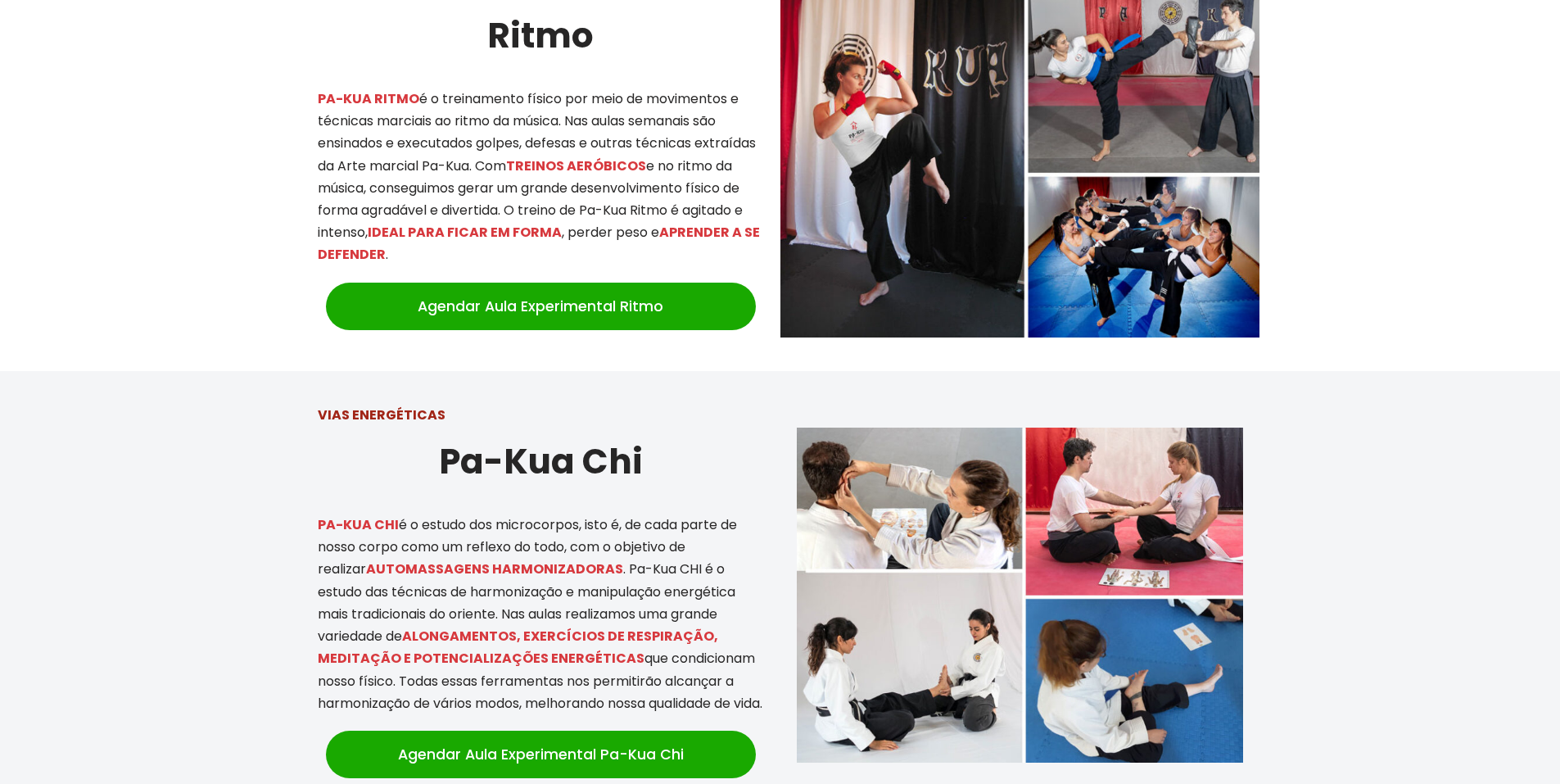
drag, startPoint x: 399, startPoint y: 549, endPoint x: 548, endPoint y: 659, distance: 185.2
click at [548, 659] on p "PA-KUA CHI é o estudo dos microcorpos, isto é, de cada parte de nosso corpo com…" at bounding box center [541, 613] width 447 height 200
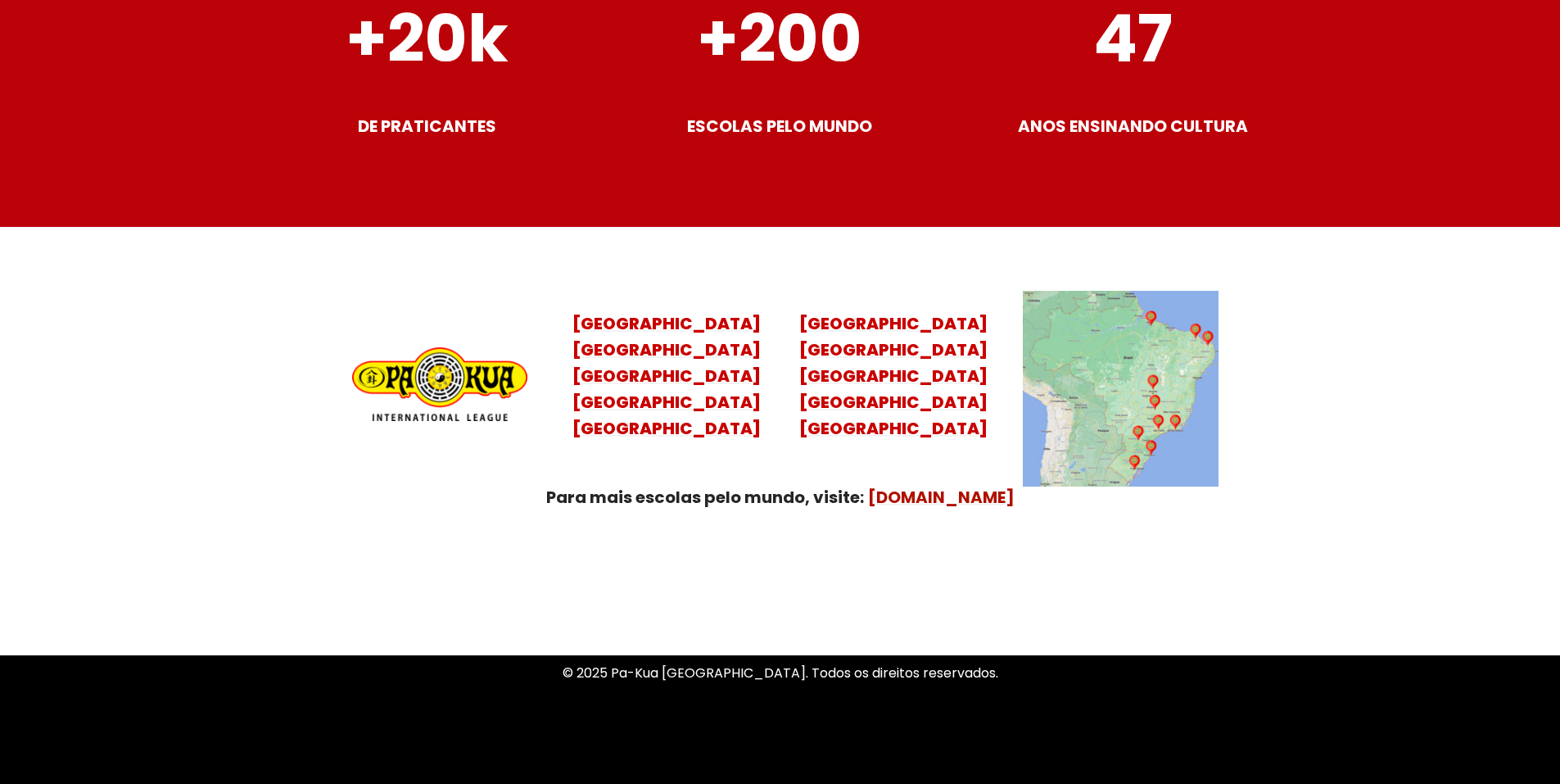
scroll to position [6445, 0]
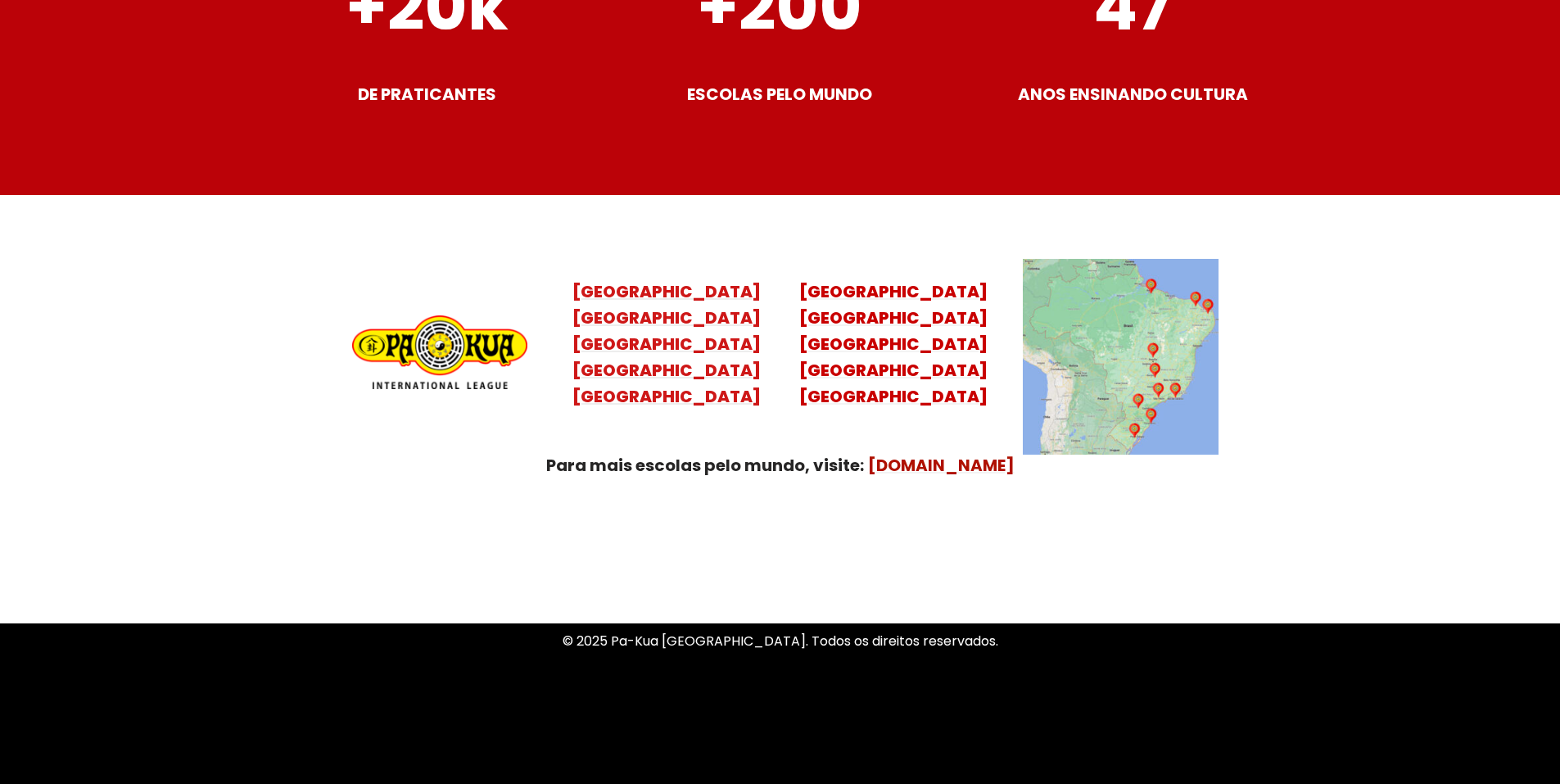
click at [676, 353] on mark "Santa Catarina Paraná São Paulo Rio de Janeiro" at bounding box center [667, 357] width 188 height 102
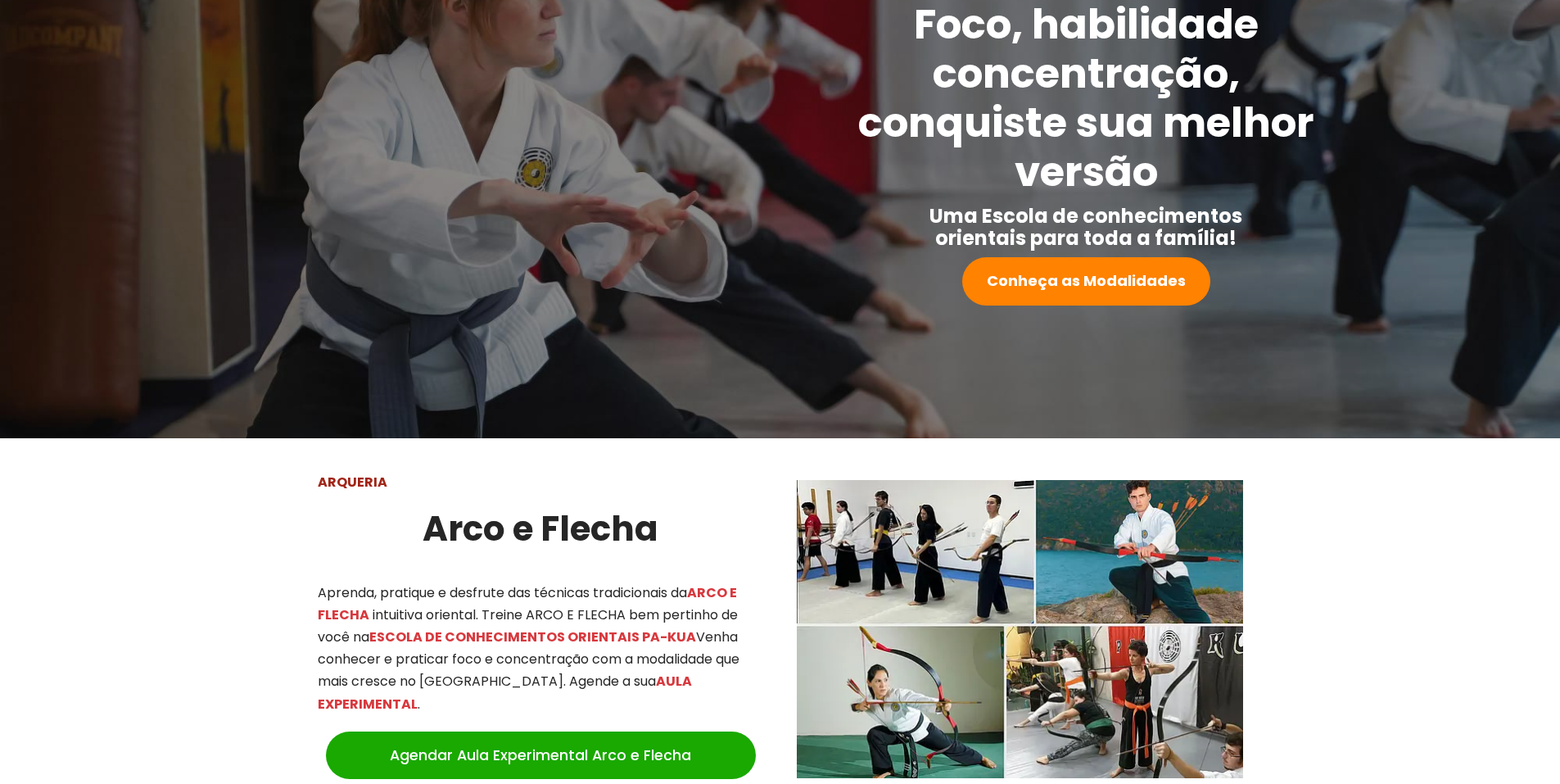
scroll to position [0, 0]
